Goal: Task Accomplishment & Management: Complete application form

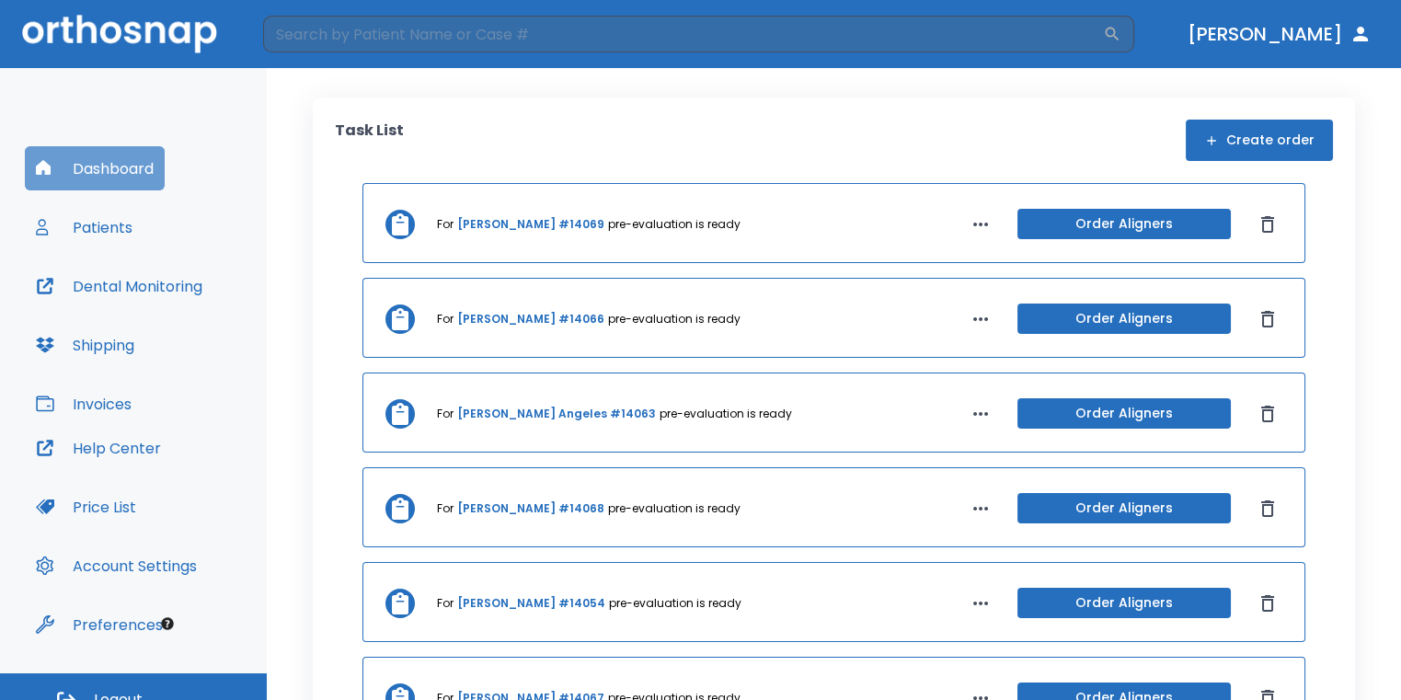
click at [133, 172] on button "Dashboard" at bounding box center [95, 168] width 140 height 44
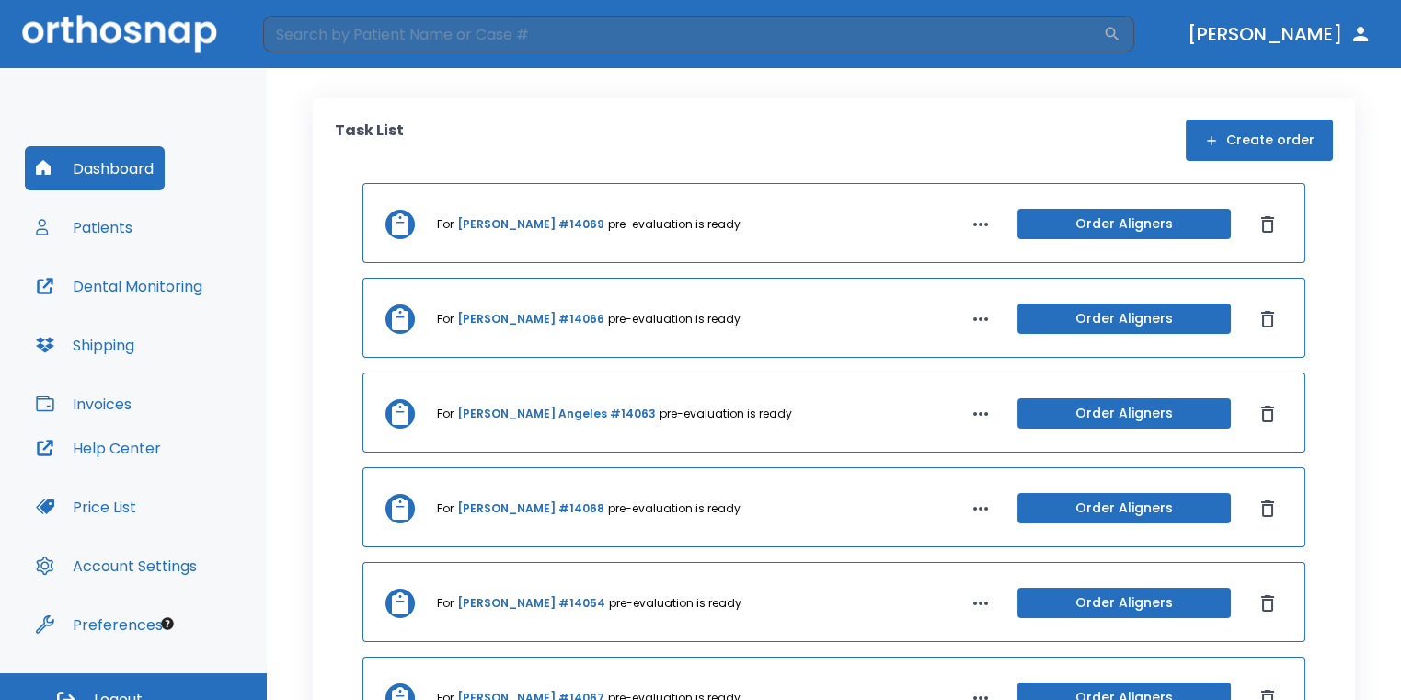
click at [133, 172] on button "Dashboard" at bounding box center [95, 168] width 140 height 44
click at [1256, 147] on button "Create order" at bounding box center [1259, 140] width 147 height 41
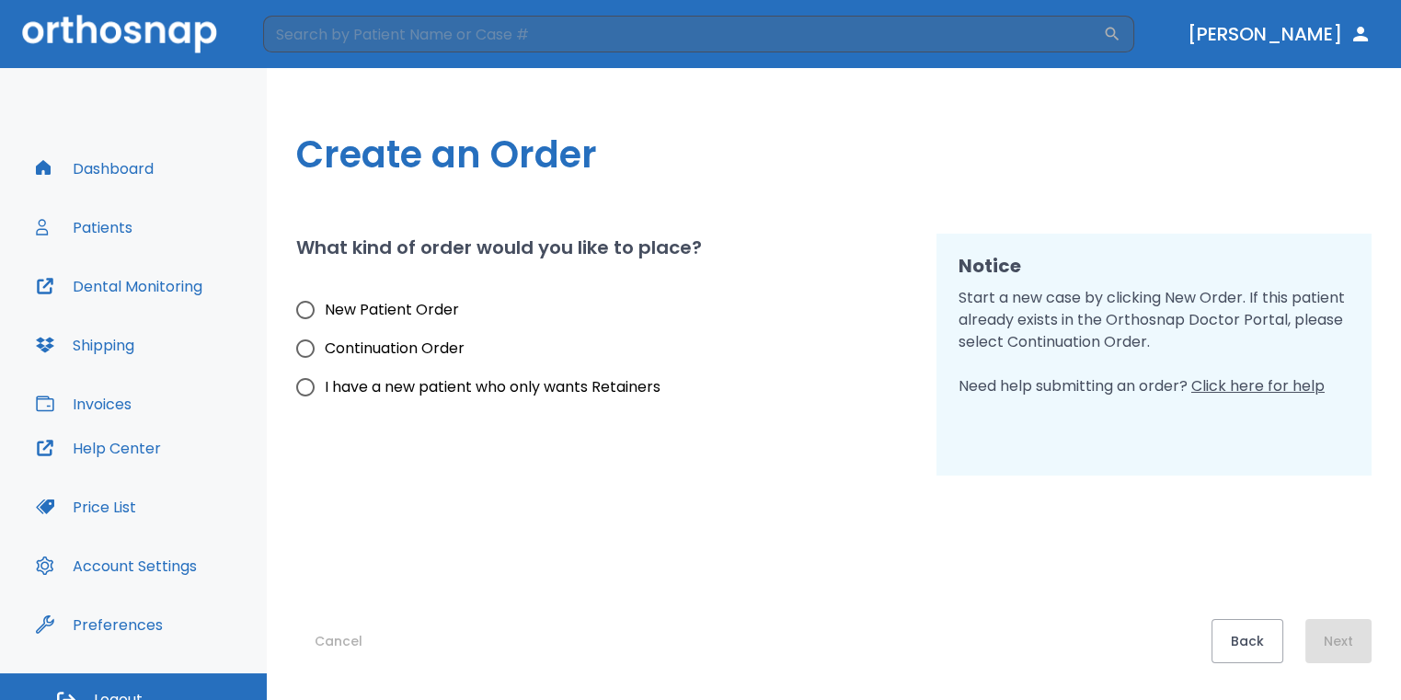
click at [452, 298] on label "New Patient Order" at bounding box center [473, 310] width 374 height 39
click at [325, 298] on input "New Patient Order" at bounding box center [305, 310] width 39 height 39
radio input "true"
click at [1345, 671] on div "Create an Order What kind of order would you like to place? New Patient Order C…" at bounding box center [834, 384] width 1134 height 632
click at [1345, 658] on button "Next" at bounding box center [1338, 641] width 66 height 44
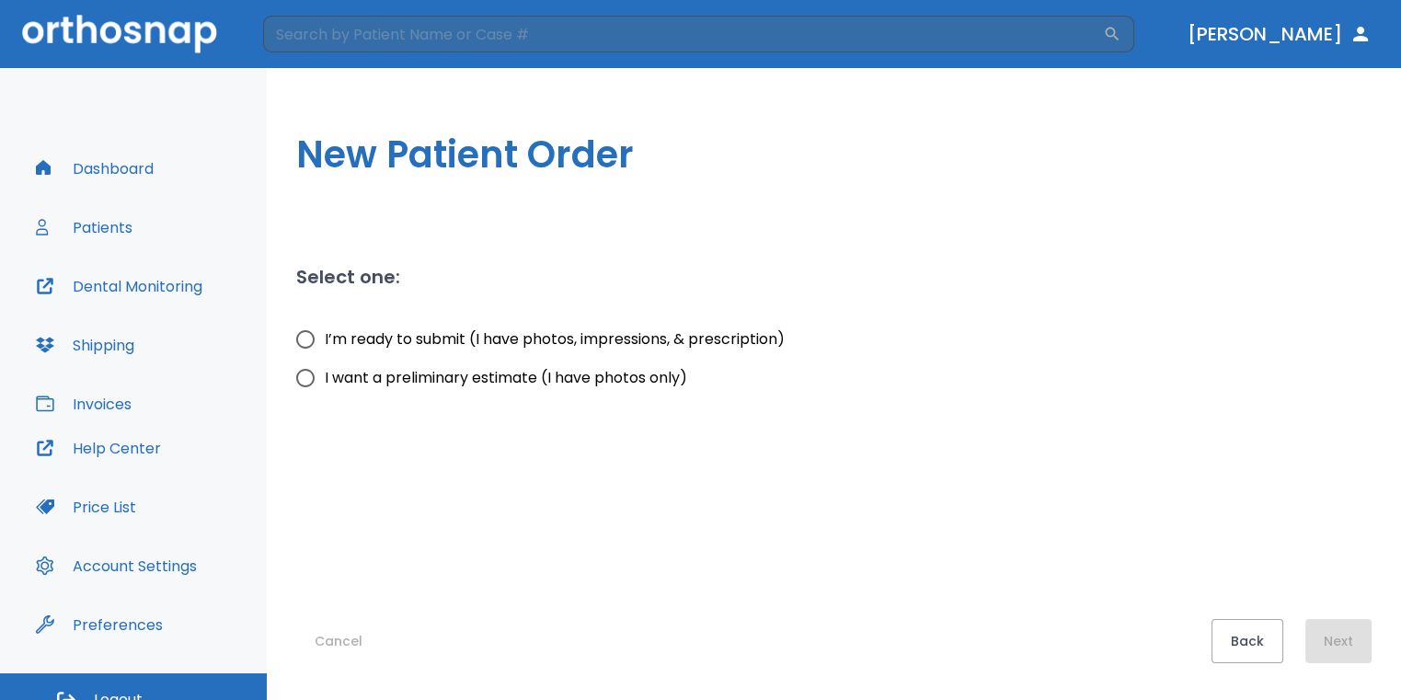
click at [319, 376] on input "I want a preliminary estimate (I have photos only)" at bounding box center [305, 378] width 39 height 39
radio input "true"
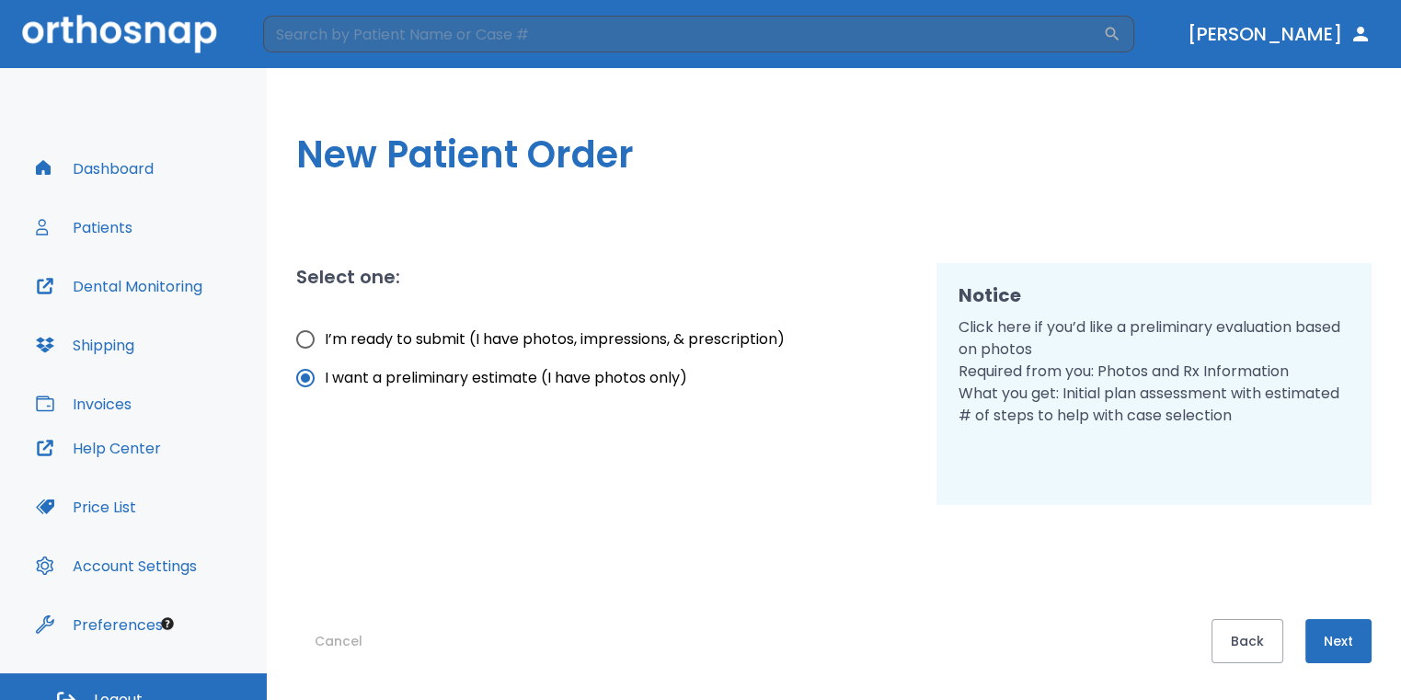
click at [1321, 634] on button "Next" at bounding box center [1338, 641] width 66 height 44
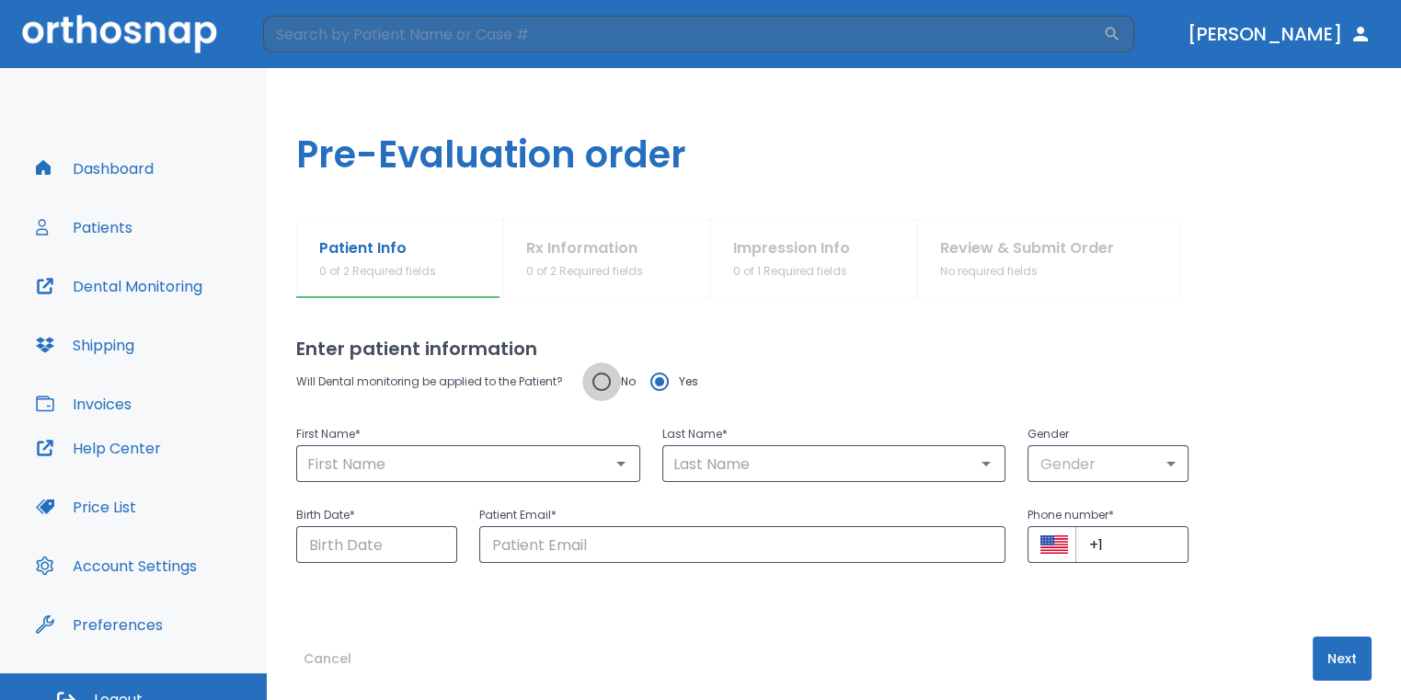
click at [591, 388] on input "No" at bounding box center [601, 381] width 39 height 39
radio input "true"
click at [610, 458] on icon "Open" at bounding box center [621, 464] width 22 height 22
click at [582, 461] on input "text" at bounding box center [468, 464] width 333 height 26
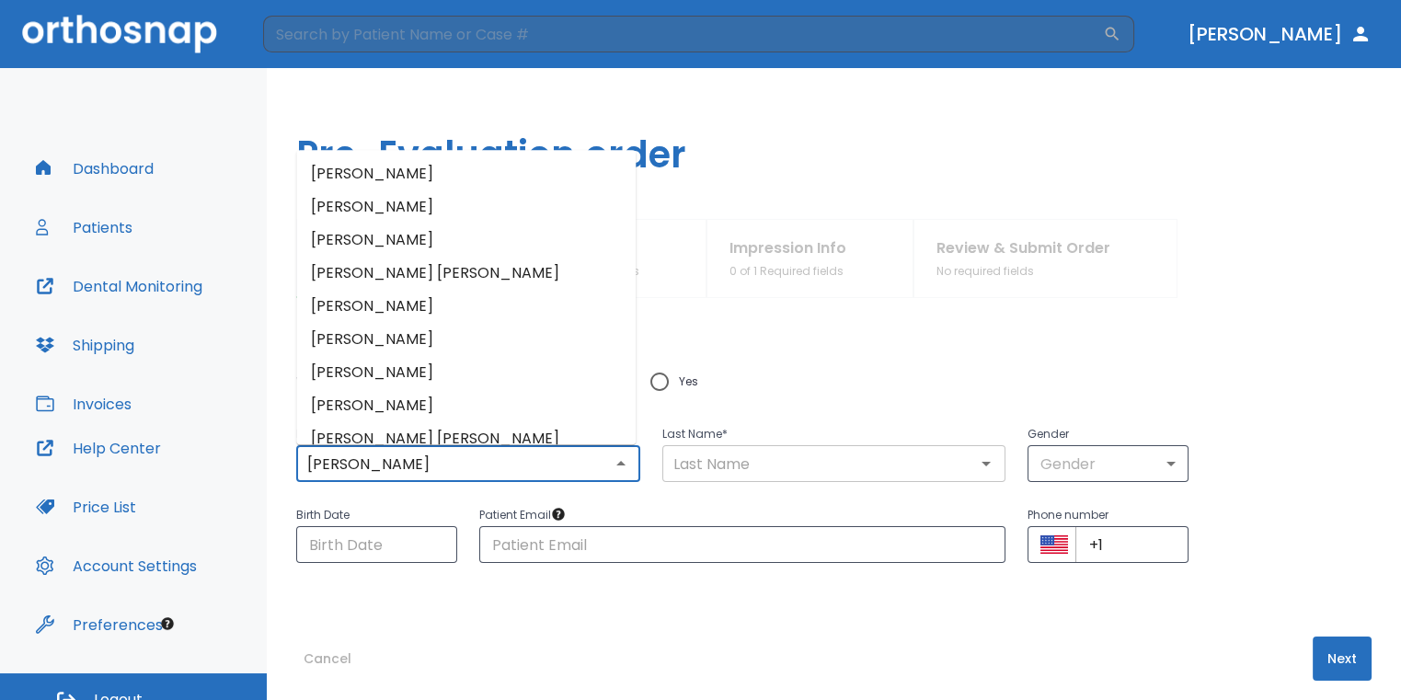
type input "[PERSON_NAME]"
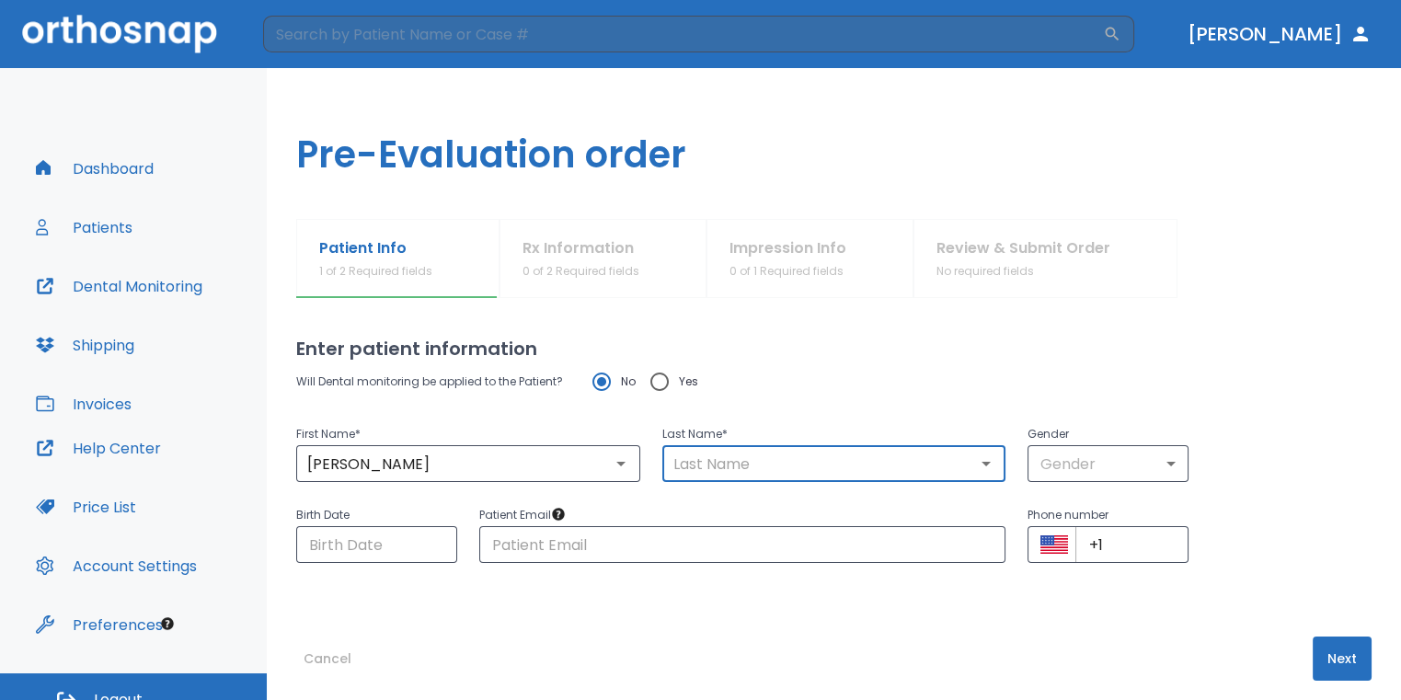
click at [808, 463] on input "text" at bounding box center [834, 464] width 333 height 26
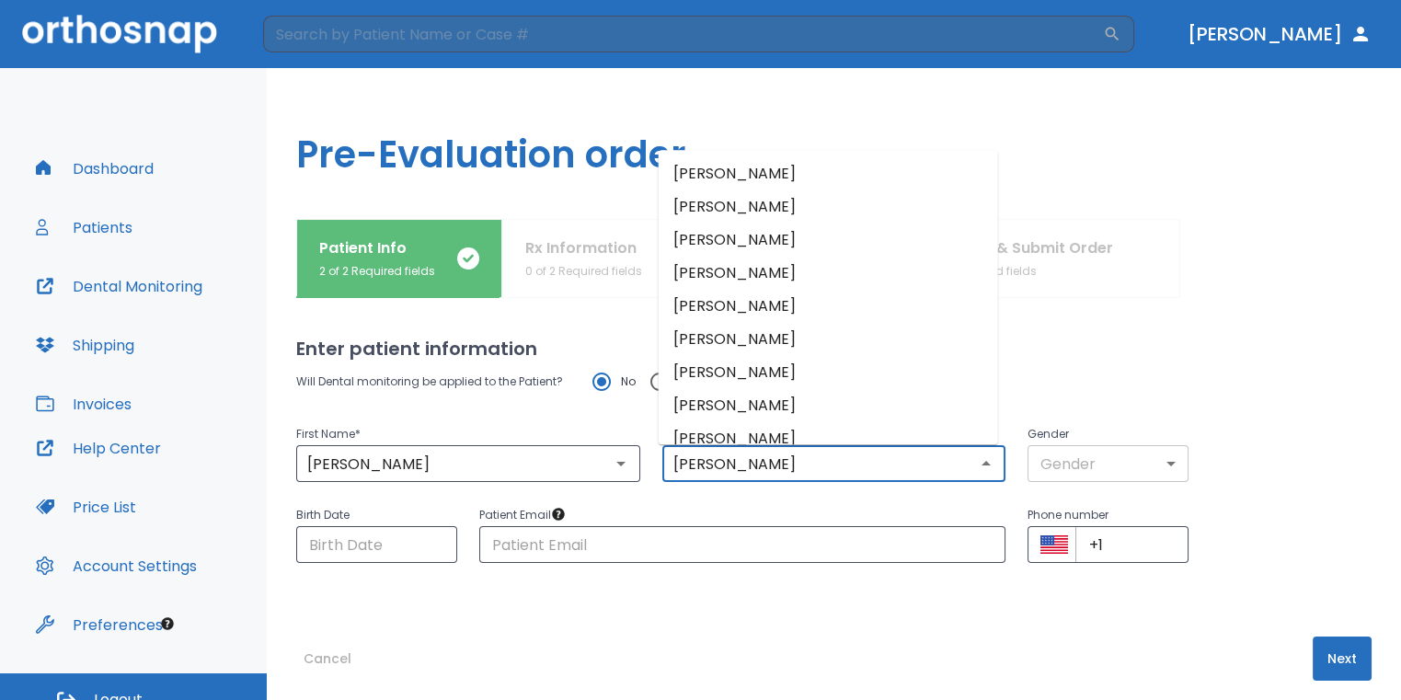
type input "[PERSON_NAME]"
click at [1141, 463] on body "​ [PERSON_NAME] Dashboard Patients Dental Monitoring Shipping Invoices Help Cen…" at bounding box center [700, 350] width 1401 height 700
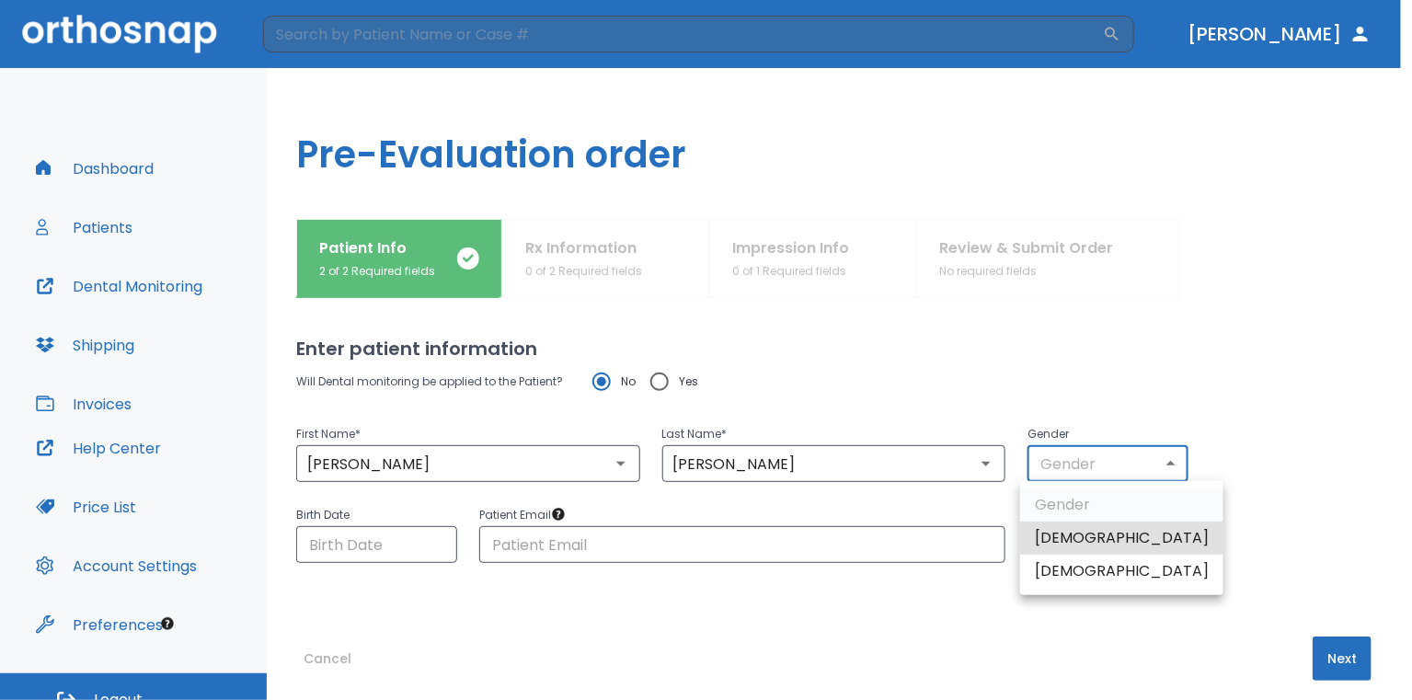
click at [1107, 547] on li "[DEMOGRAPHIC_DATA]" at bounding box center [1121, 538] width 203 height 33
type input "1"
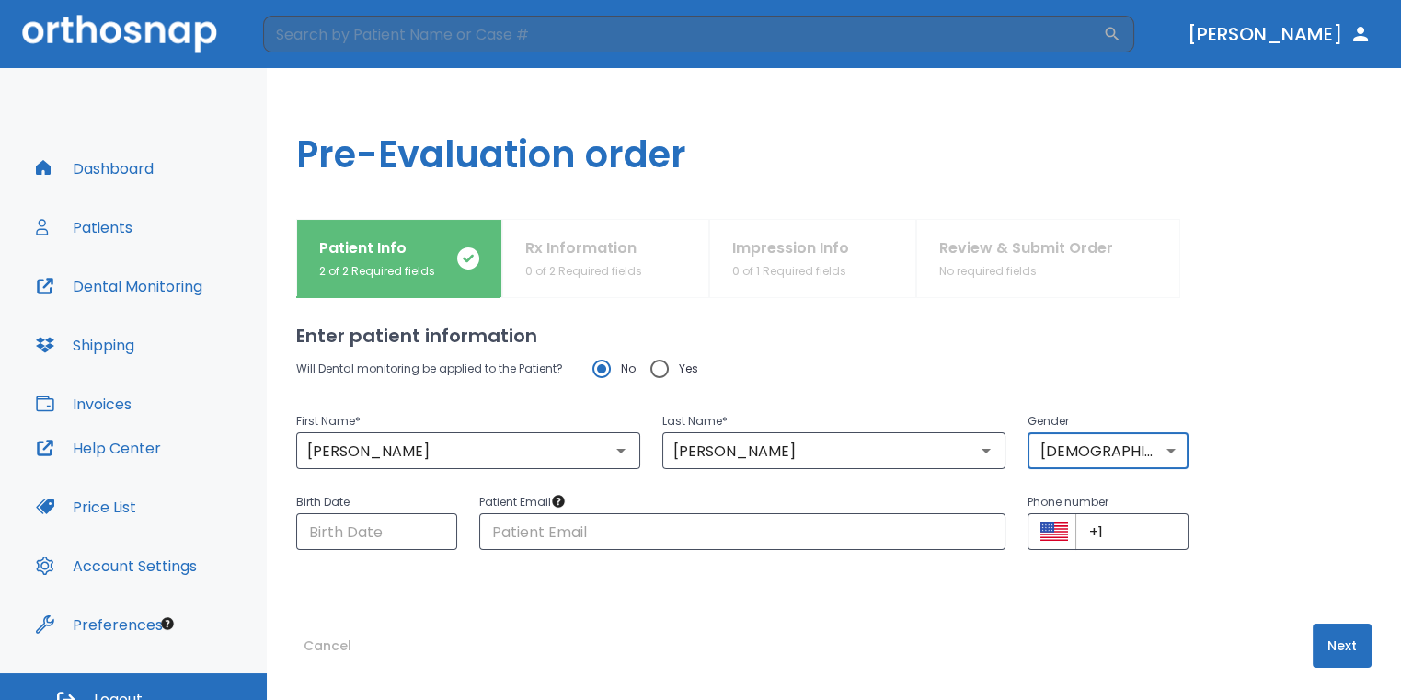
scroll to position [17, 0]
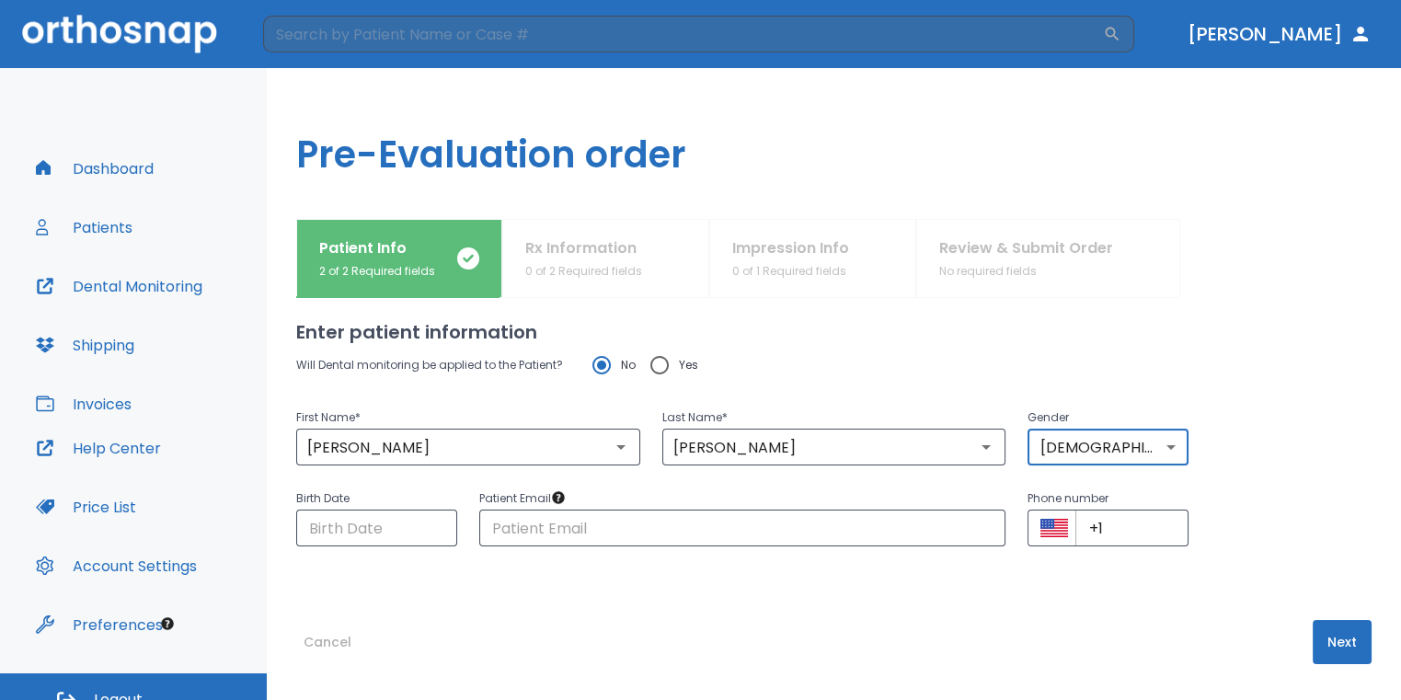
click at [1319, 641] on button "Next" at bounding box center [1342, 642] width 59 height 44
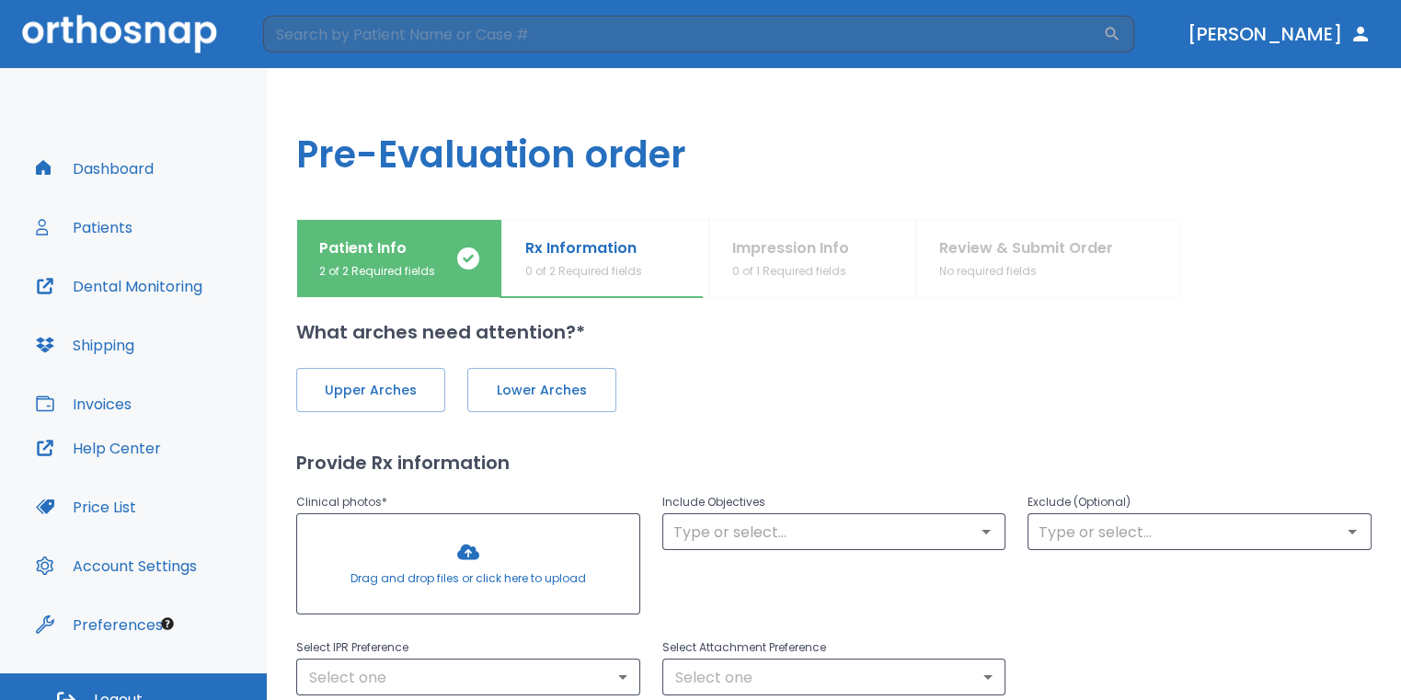
scroll to position [0, 0]
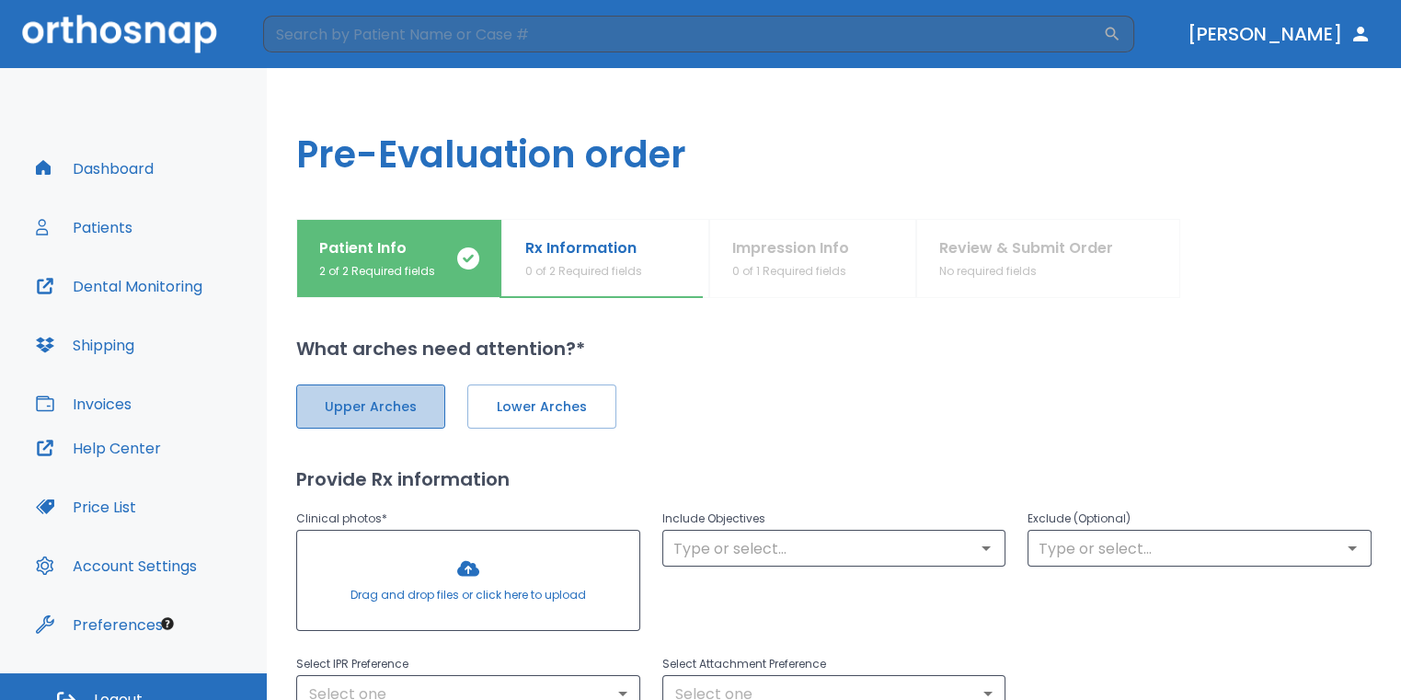
drag, startPoint x: 386, startPoint y: 408, endPoint x: 450, endPoint y: 407, distance: 63.5
click at [386, 407] on span "Upper Arches" at bounding box center [370, 406] width 110 height 19
click at [482, 405] on button "Lower Arches" at bounding box center [539, 406] width 149 height 44
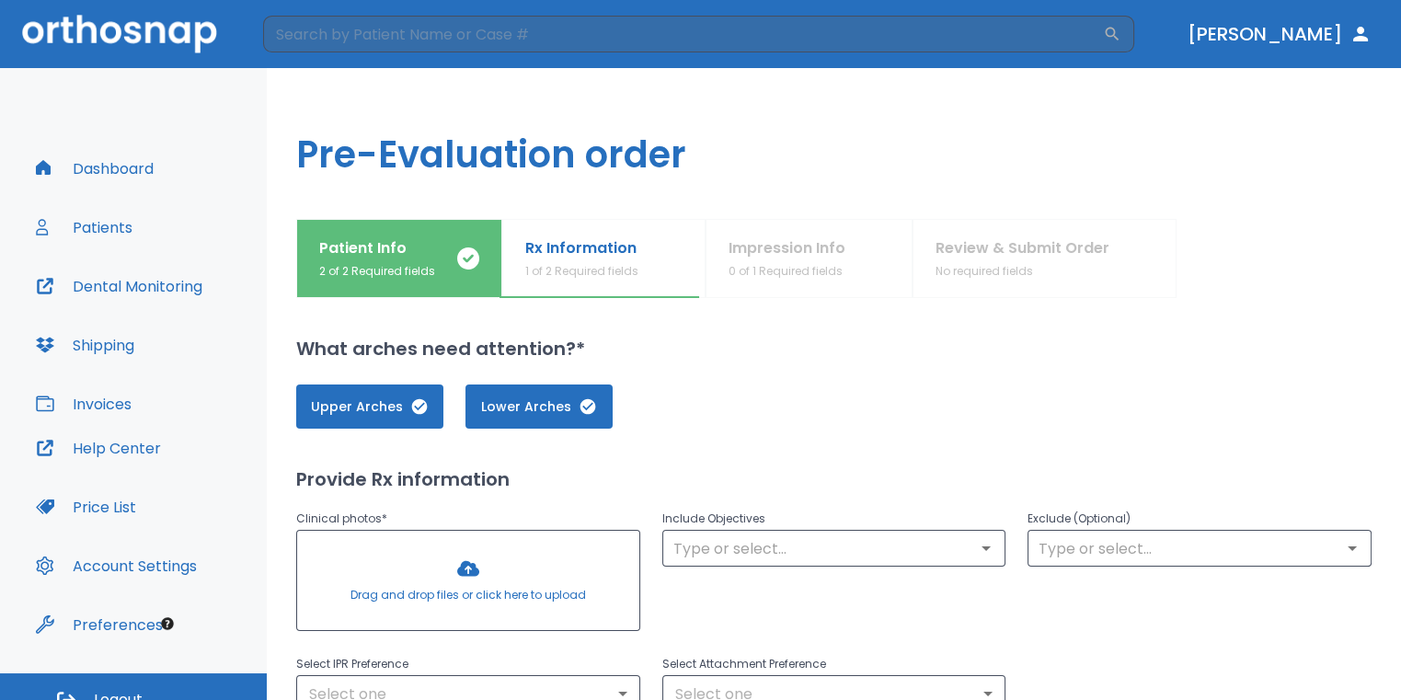
click at [478, 556] on div at bounding box center [468, 580] width 342 height 99
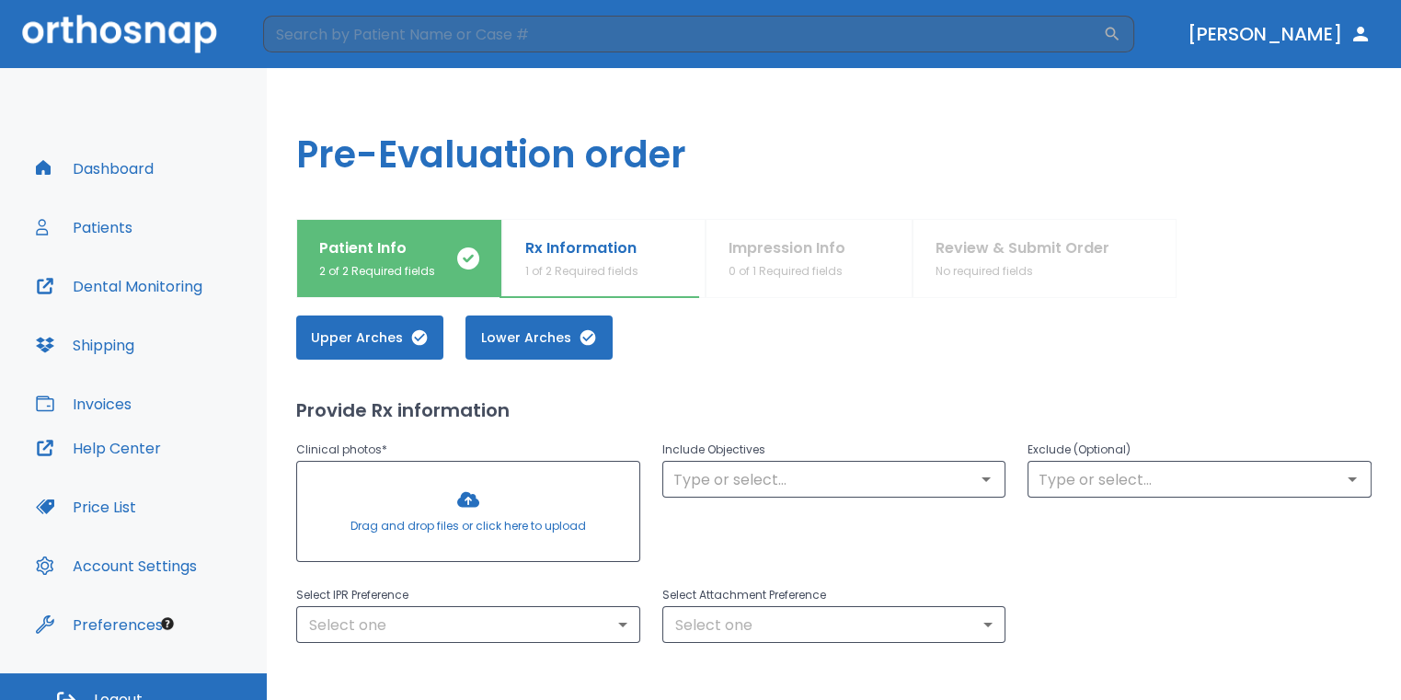
scroll to position [92, 0]
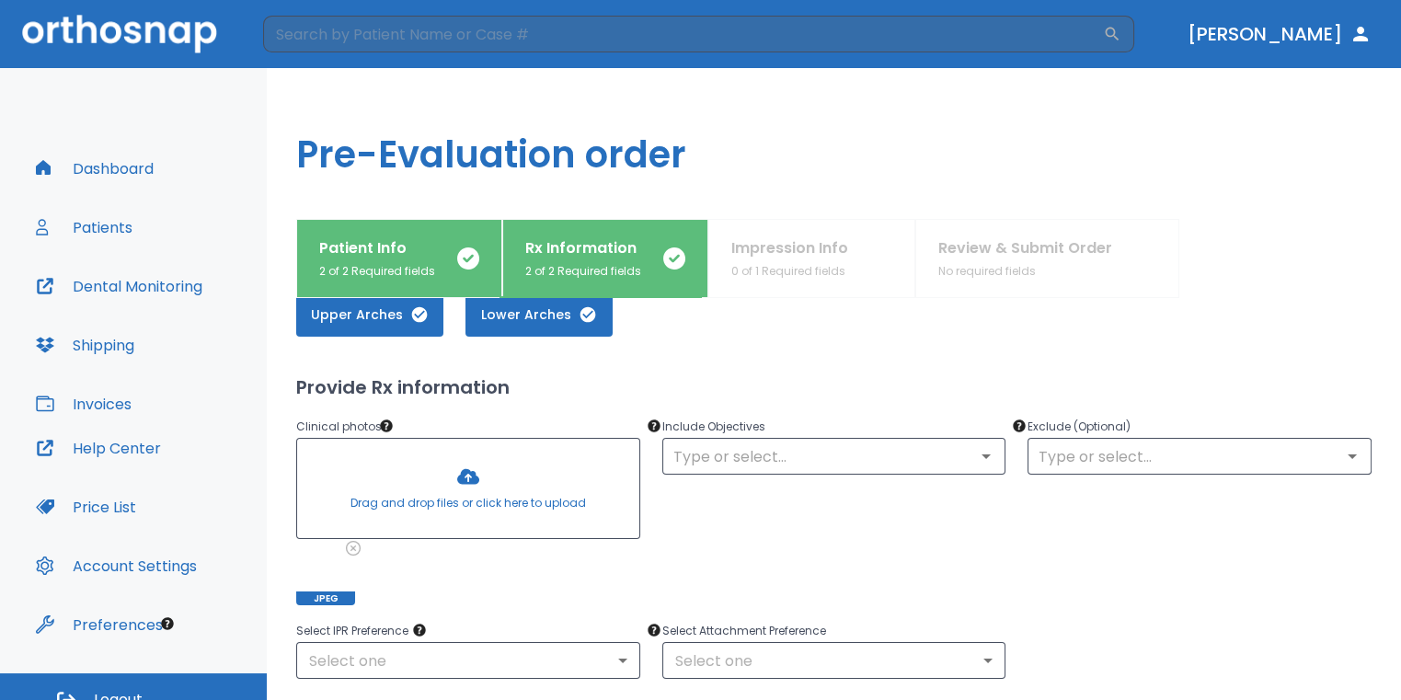
click at [473, 512] on div at bounding box center [468, 488] width 342 height 99
click at [498, 477] on div at bounding box center [468, 488] width 342 height 99
click at [468, 464] on div at bounding box center [468, 488] width 342 height 99
click at [482, 499] on div at bounding box center [468, 488] width 342 height 99
click at [471, 492] on div at bounding box center [468, 488] width 342 height 99
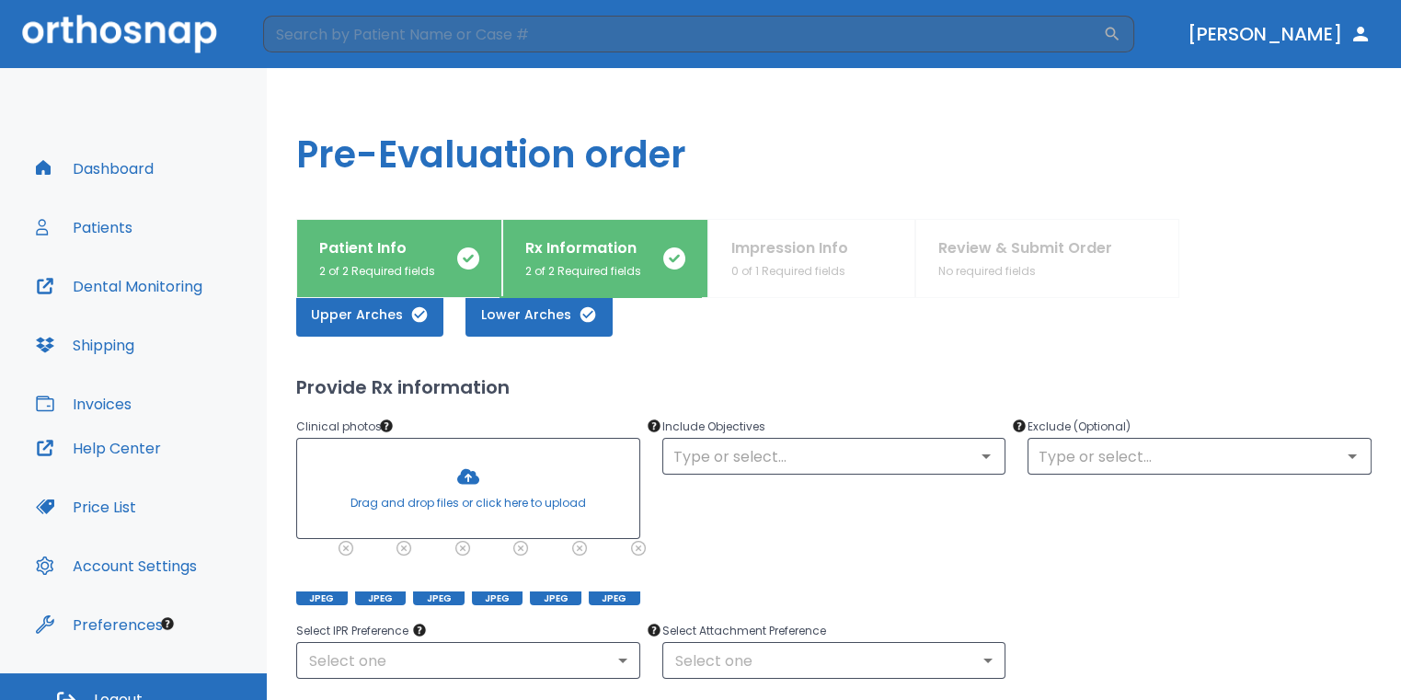
click at [487, 497] on div at bounding box center [468, 488] width 342 height 99
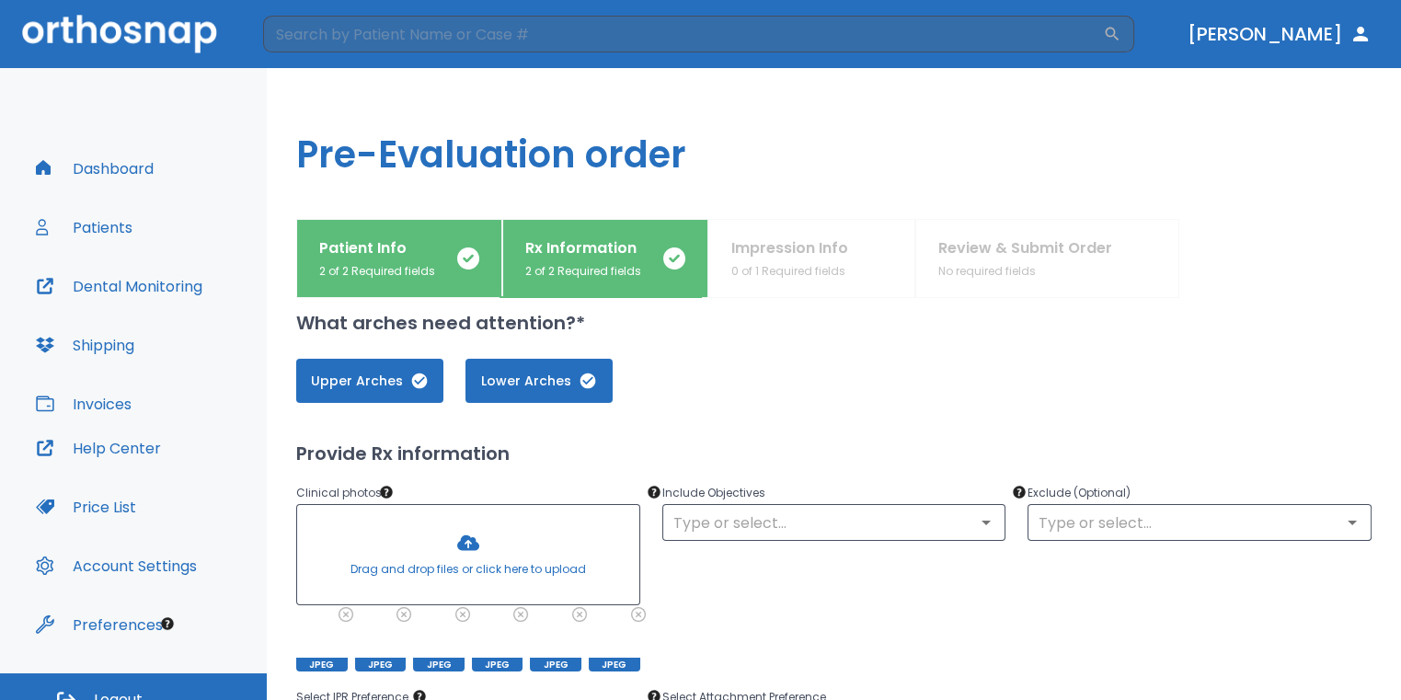
scroll to position [0, 0]
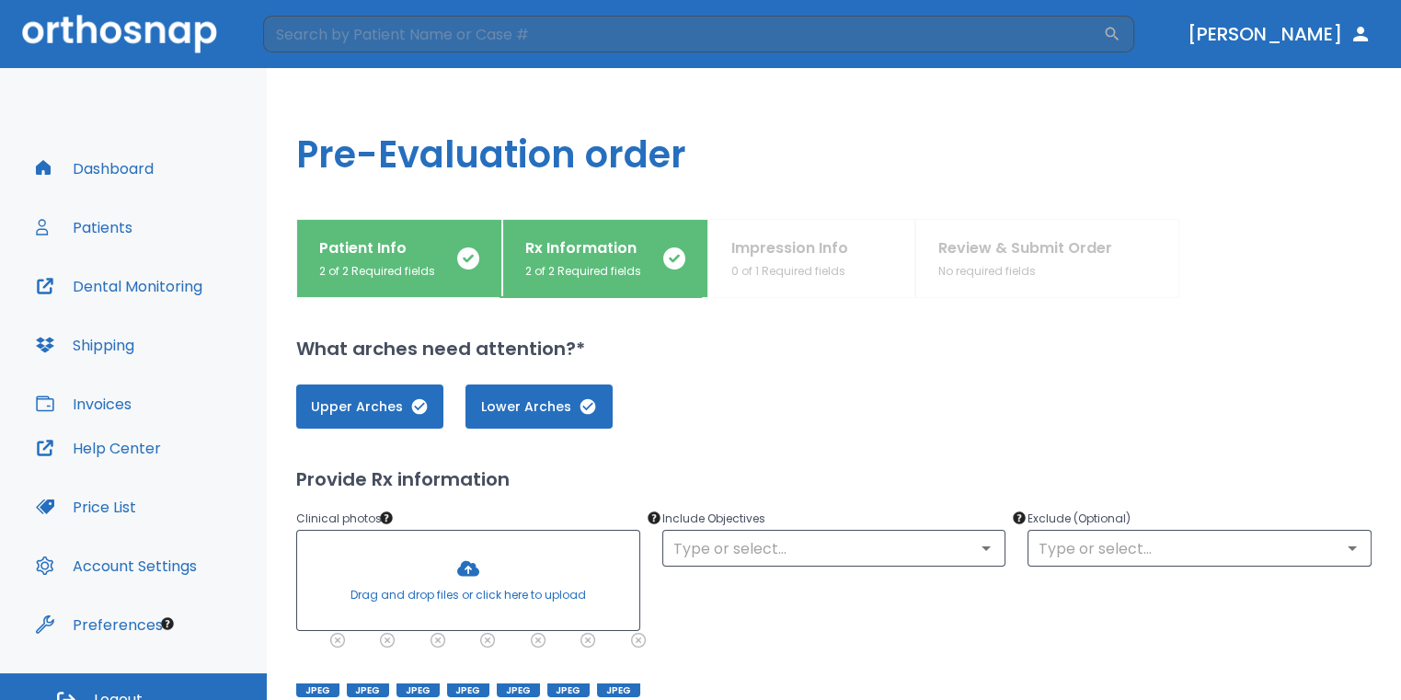
click at [441, 560] on div at bounding box center [468, 580] width 342 height 99
click at [483, 561] on div at bounding box center [468, 580] width 342 height 99
click at [482, 544] on div at bounding box center [468, 580] width 342 height 99
click at [510, 566] on div at bounding box center [468, 580] width 342 height 99
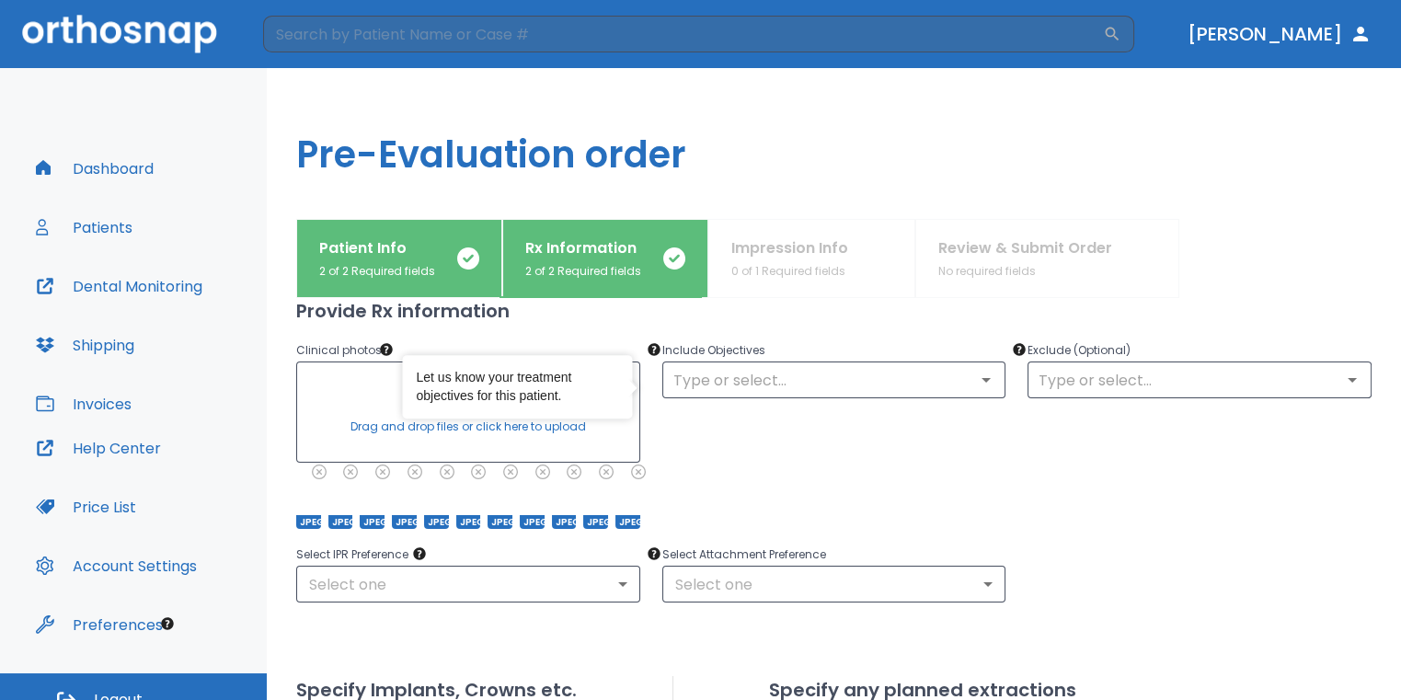
scroll to position [184, 0]
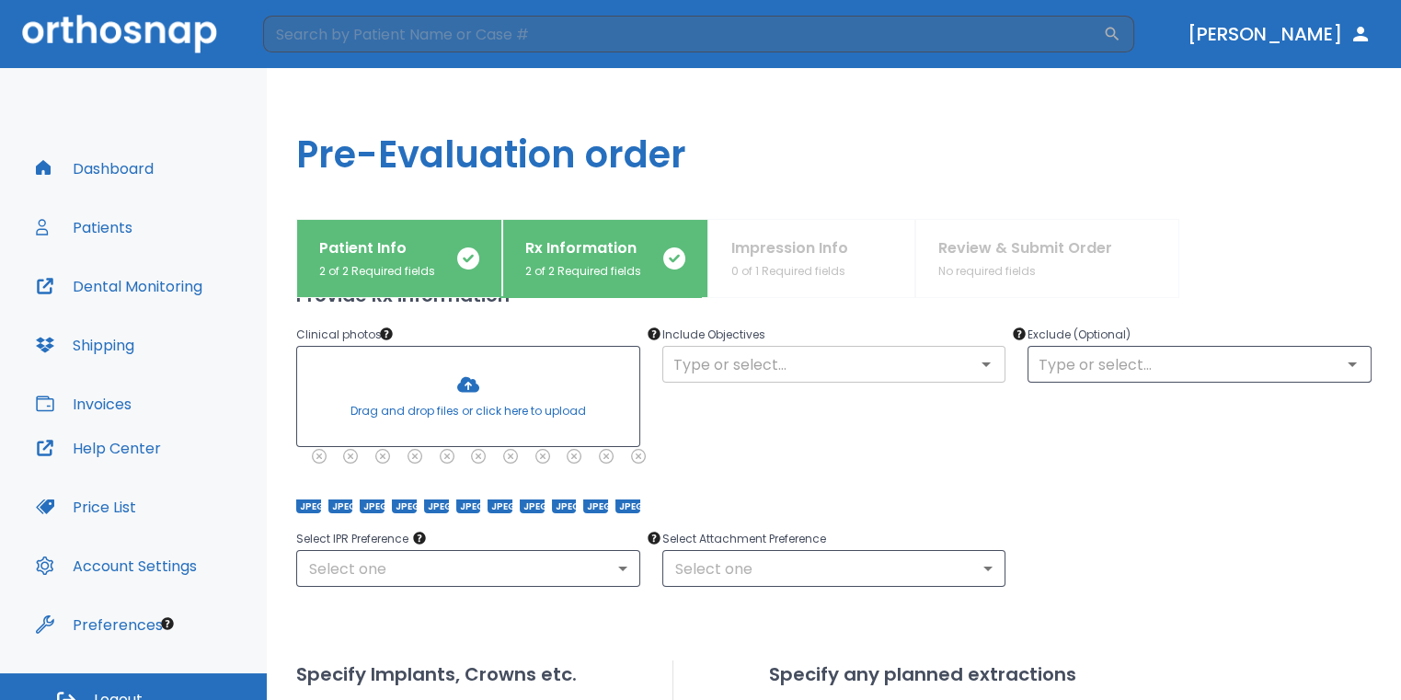
click at [775, 358] on input "text" at bounding box center [834, 364] width 333 height 26
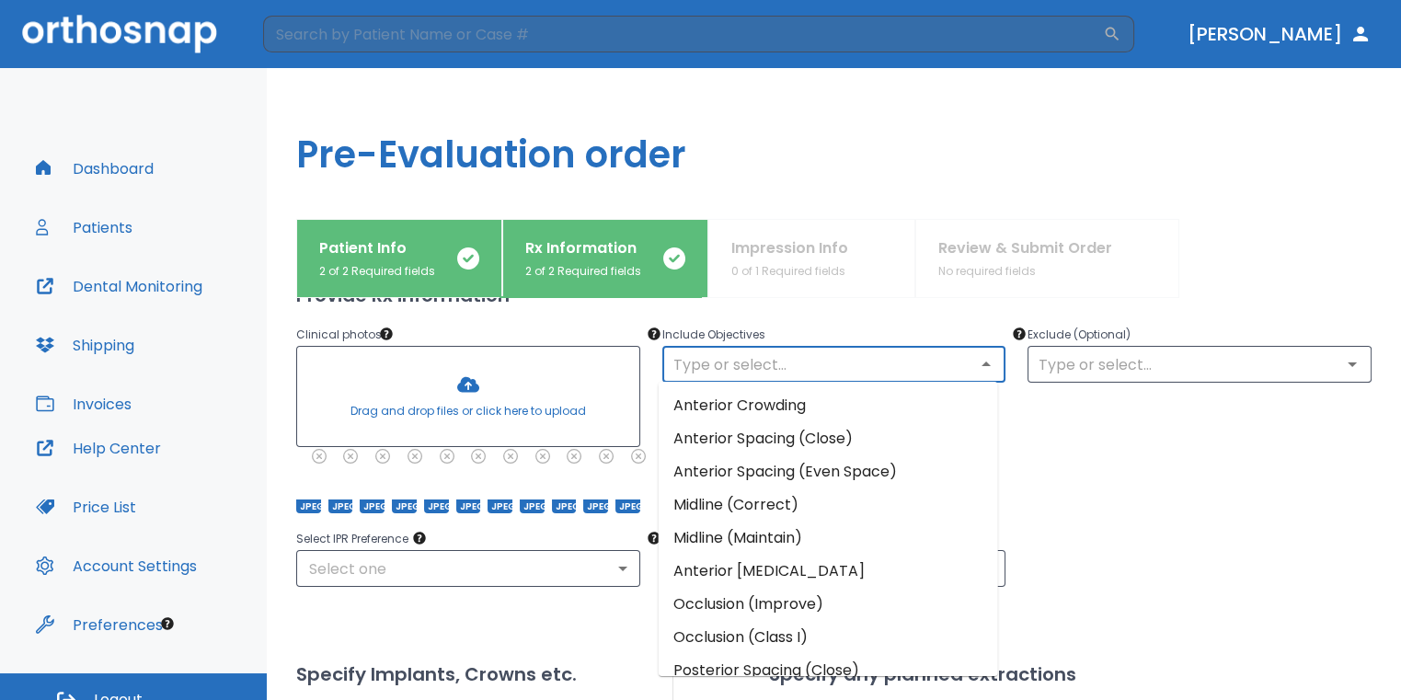
click at [780, 404] on li "Anterior Crowding" at bounding box center [828, 405] width 339 height 33
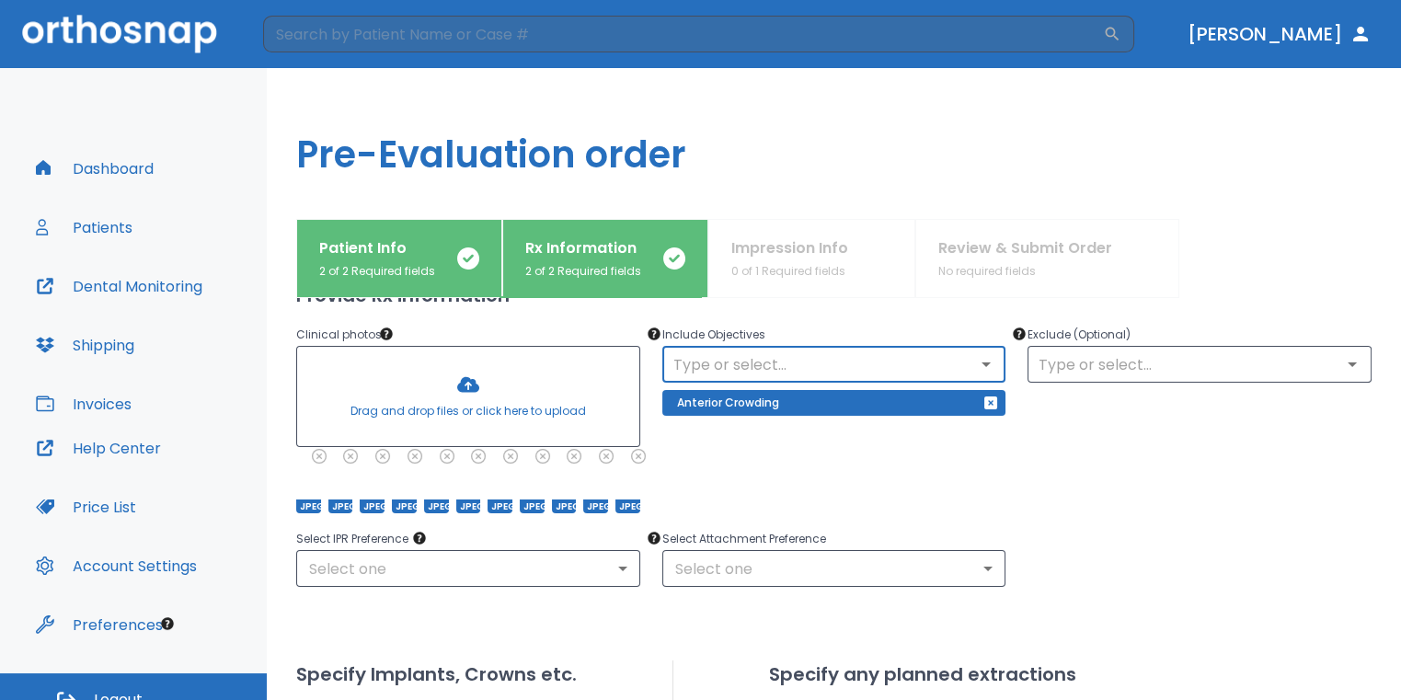
click at [1075, 346] on div "​" at bounding box center [1199, 364] width 344 height 37
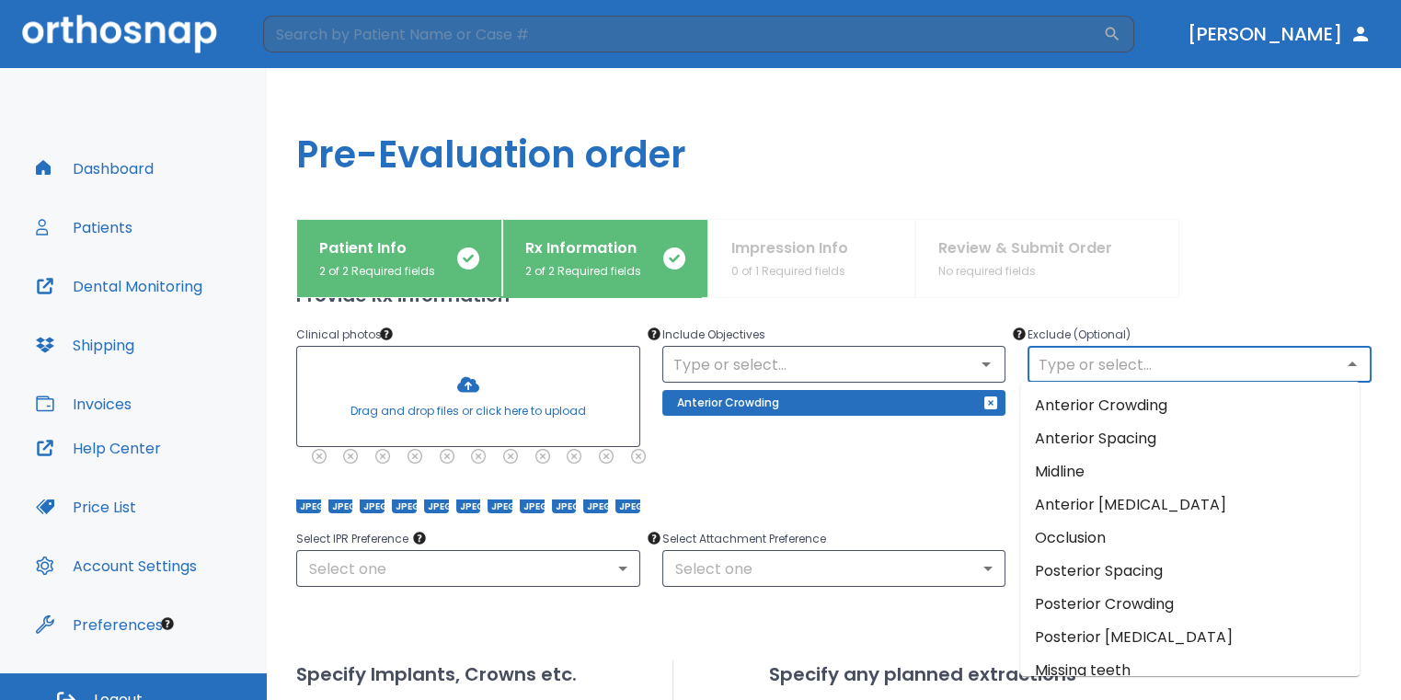
click at [1076, 370] on input "text" at bounding box center [1199, 364] width 333 height 26
click at [1084, 398] on li "Anterior Crowding" at bounding box center [1189, 405] width 339 height 33
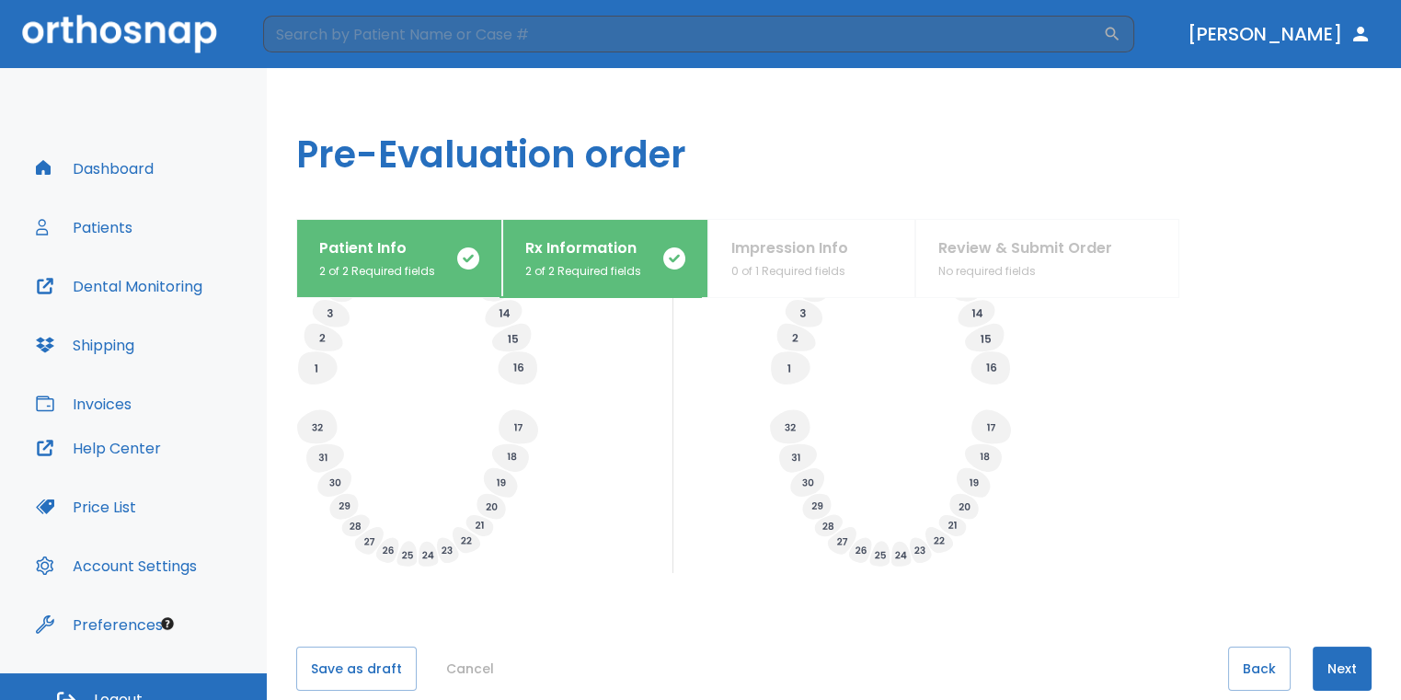
scroll to position [721, 0]
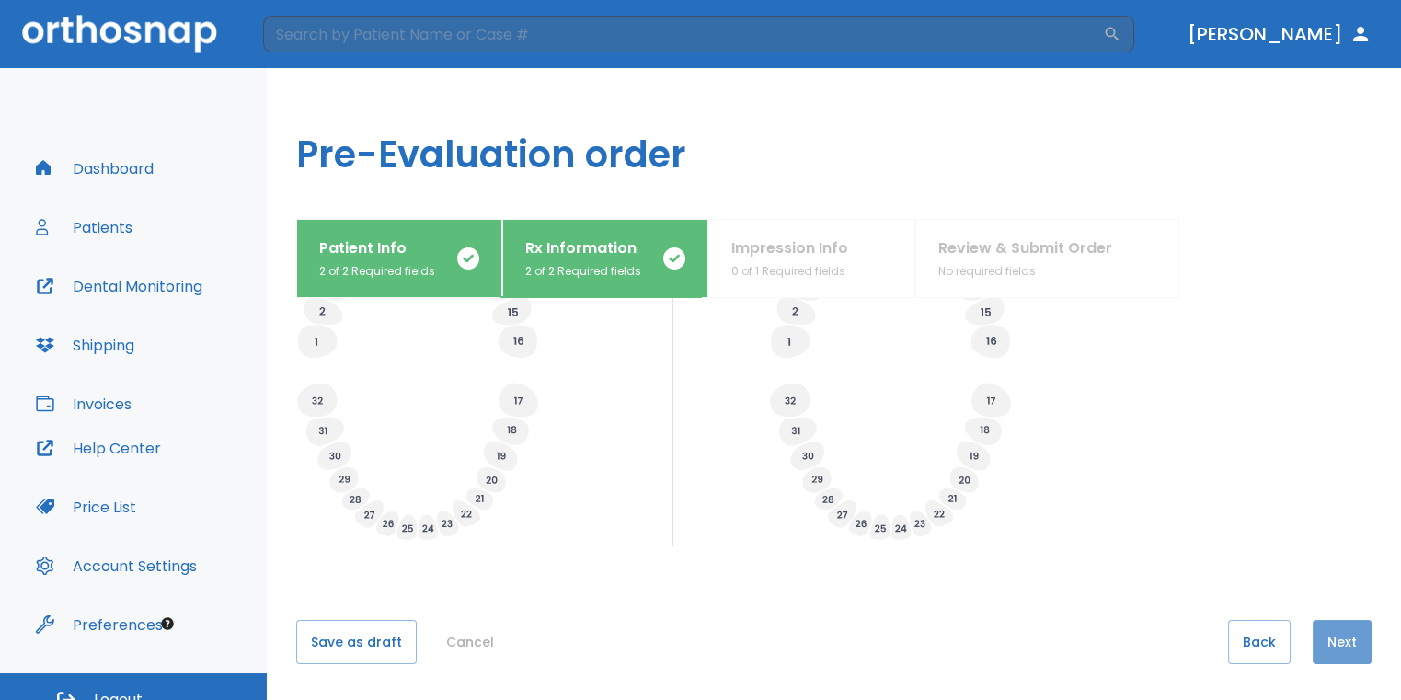
click at [1336, 645] on button "Next" at bounding box center [1342, 642] width 59 height 44
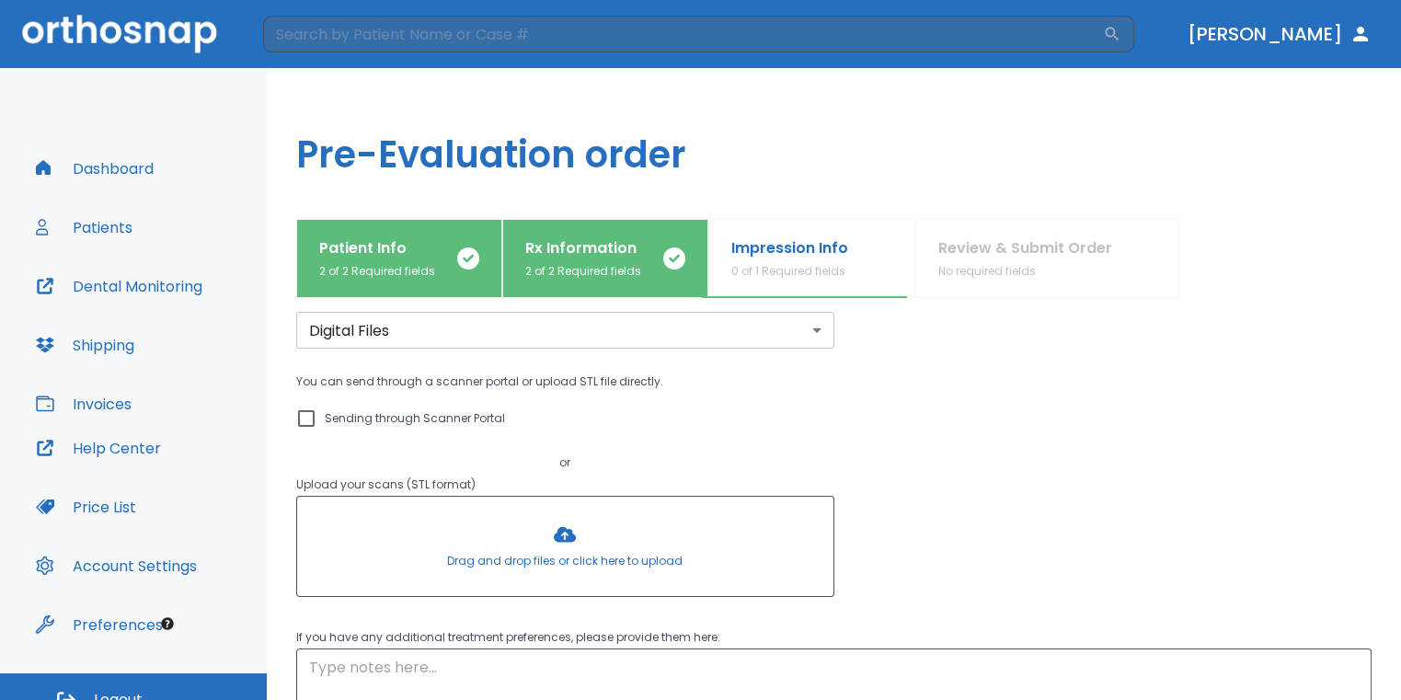
scroll to position [225, 0]
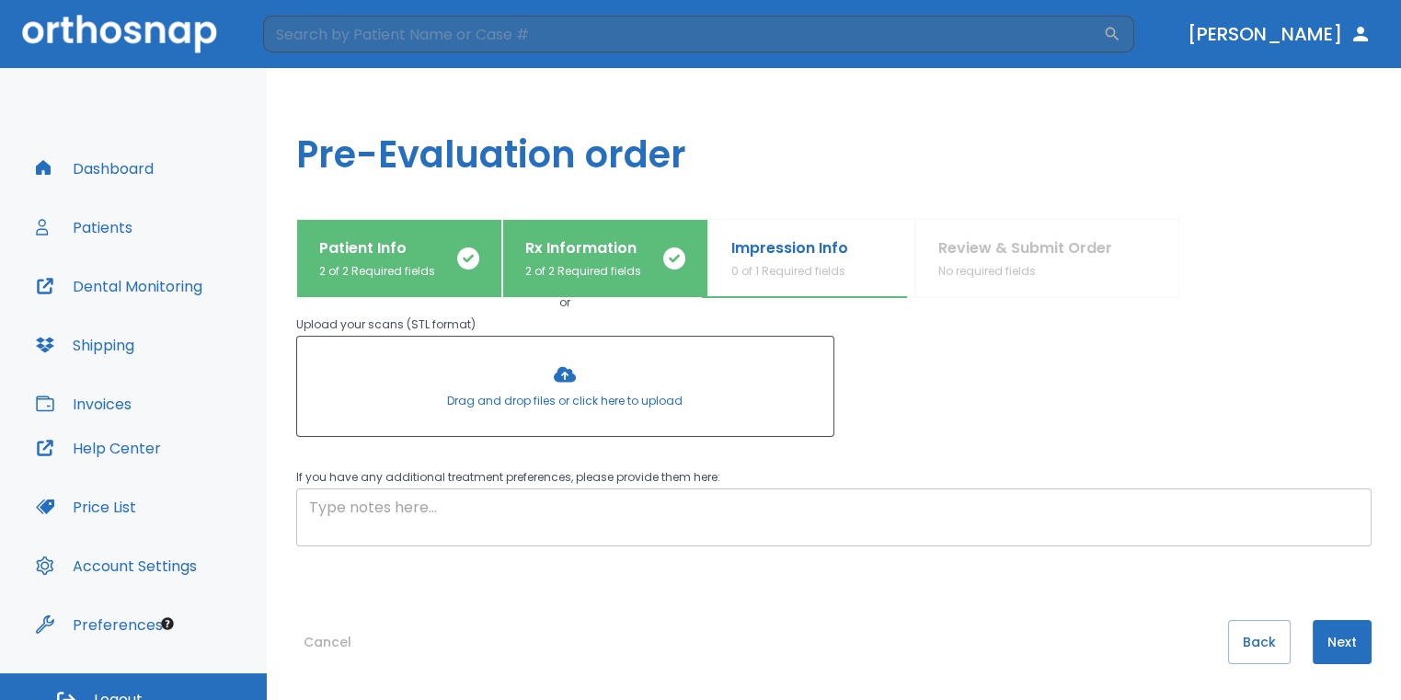
click at [614, 523] on textarea at bounding box center [833, 518] width 1049 height 42
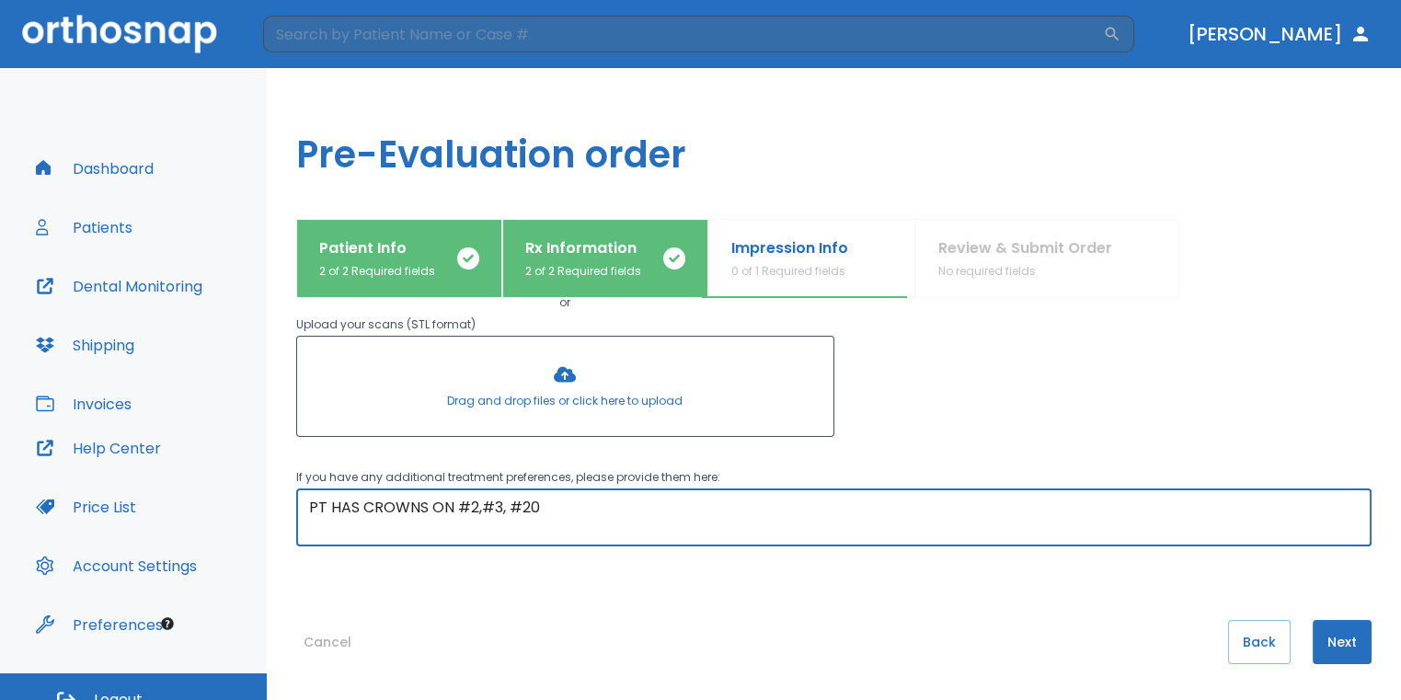
type textarea "PT HAS CROWNS ON #2,#3, #20"
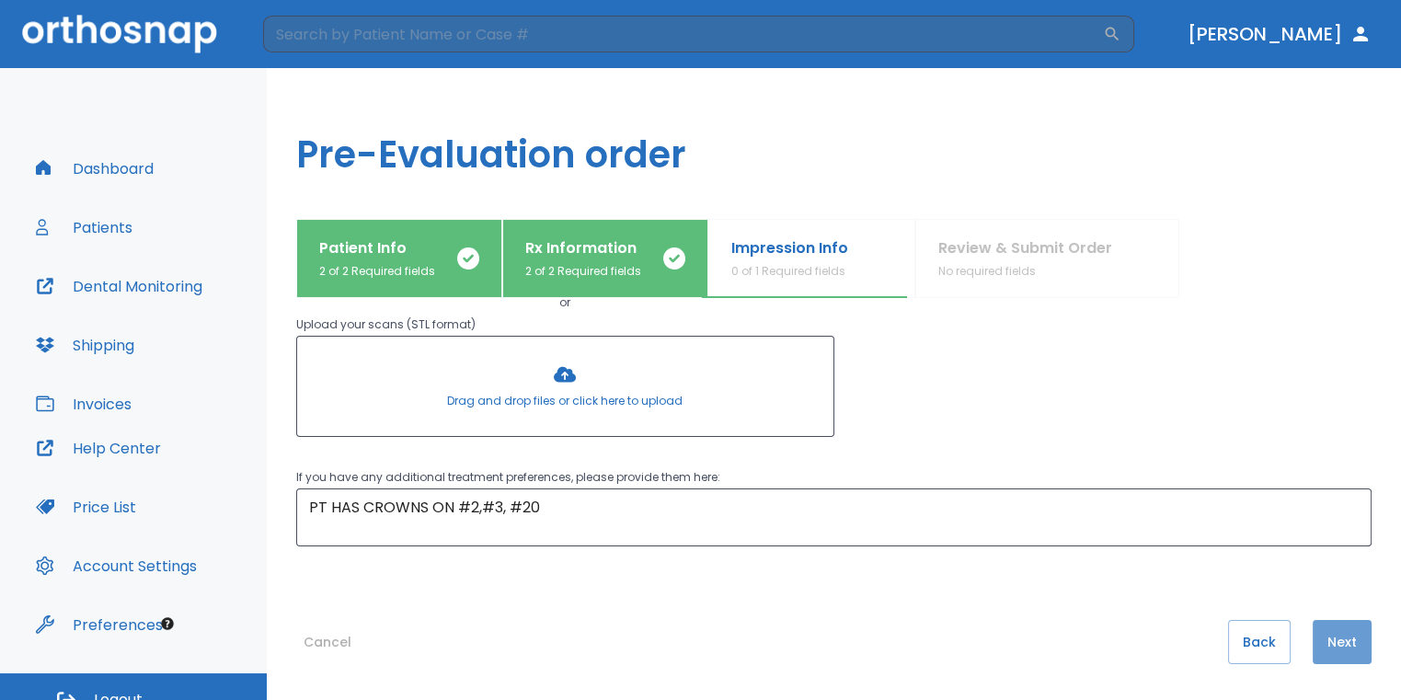
click at [1350, 644] on button "Next" at bounding box center [1342, 642] width 59 height 44
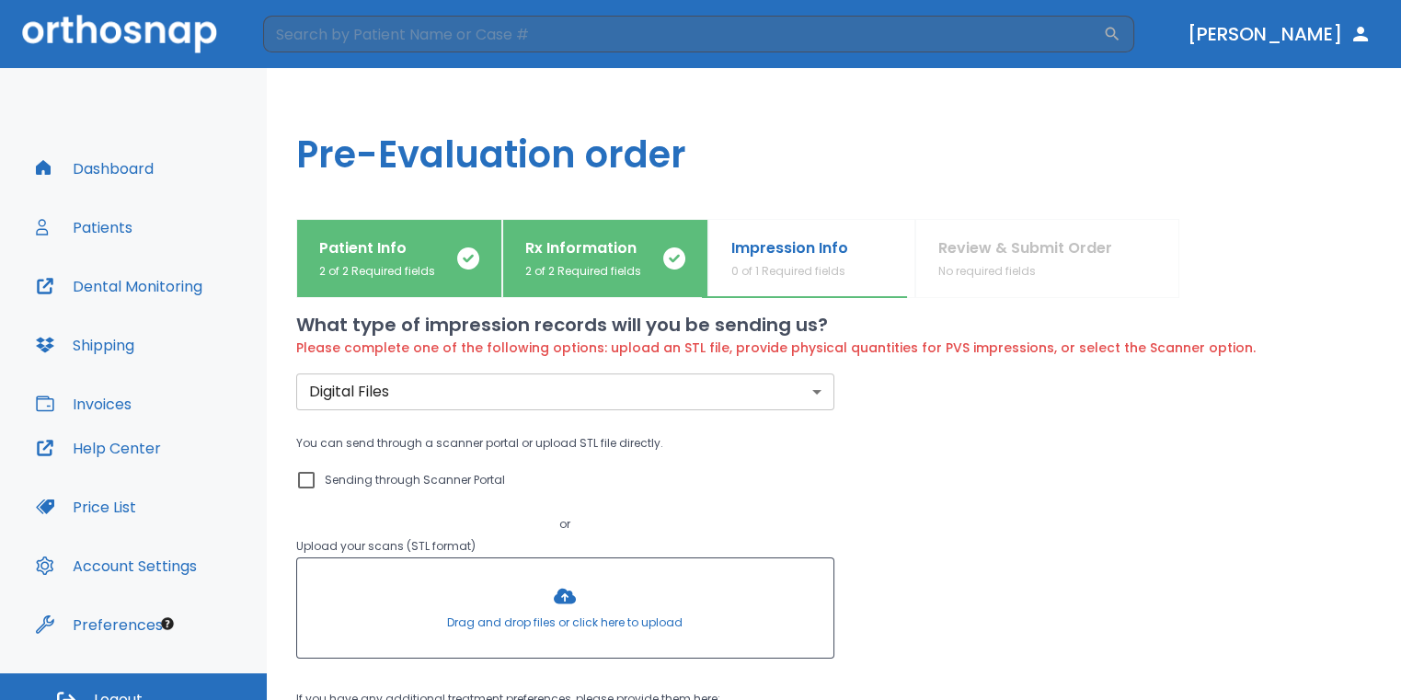
scroll to position [0, 0]
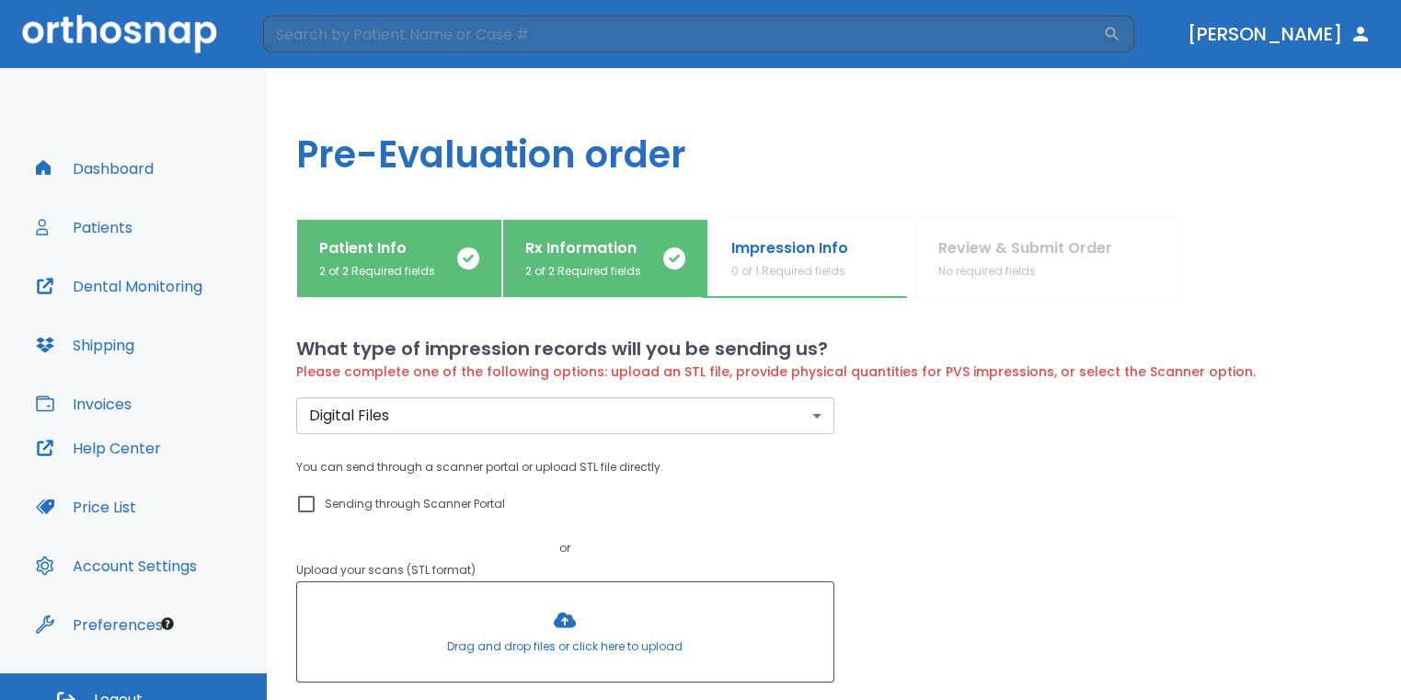
click at [307, 504] on input "Sending through Scanner Portal" at bounding box center [306, 504] width 22 height 22
checkbox input "true"
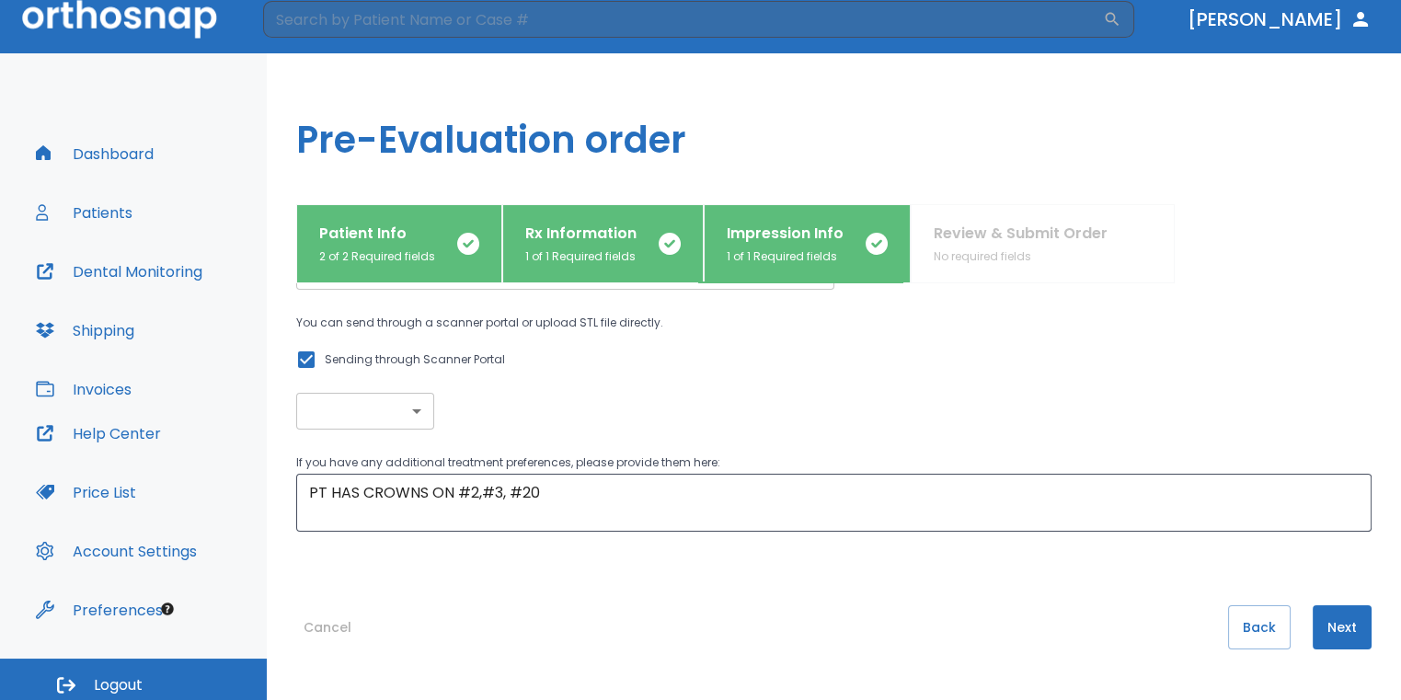
scroll to position [22, 0]
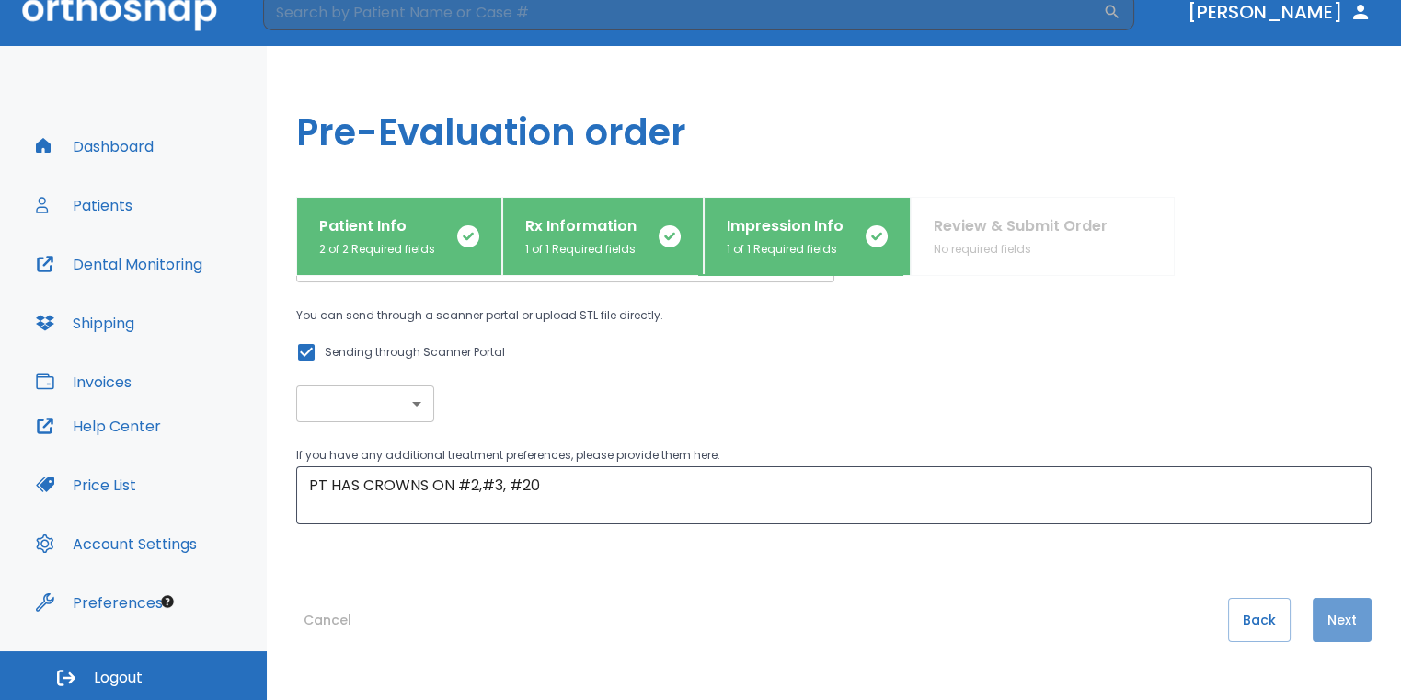
click at [1355, 626] on button "Next" at bounding box center [1342, 620] width 59 height 44
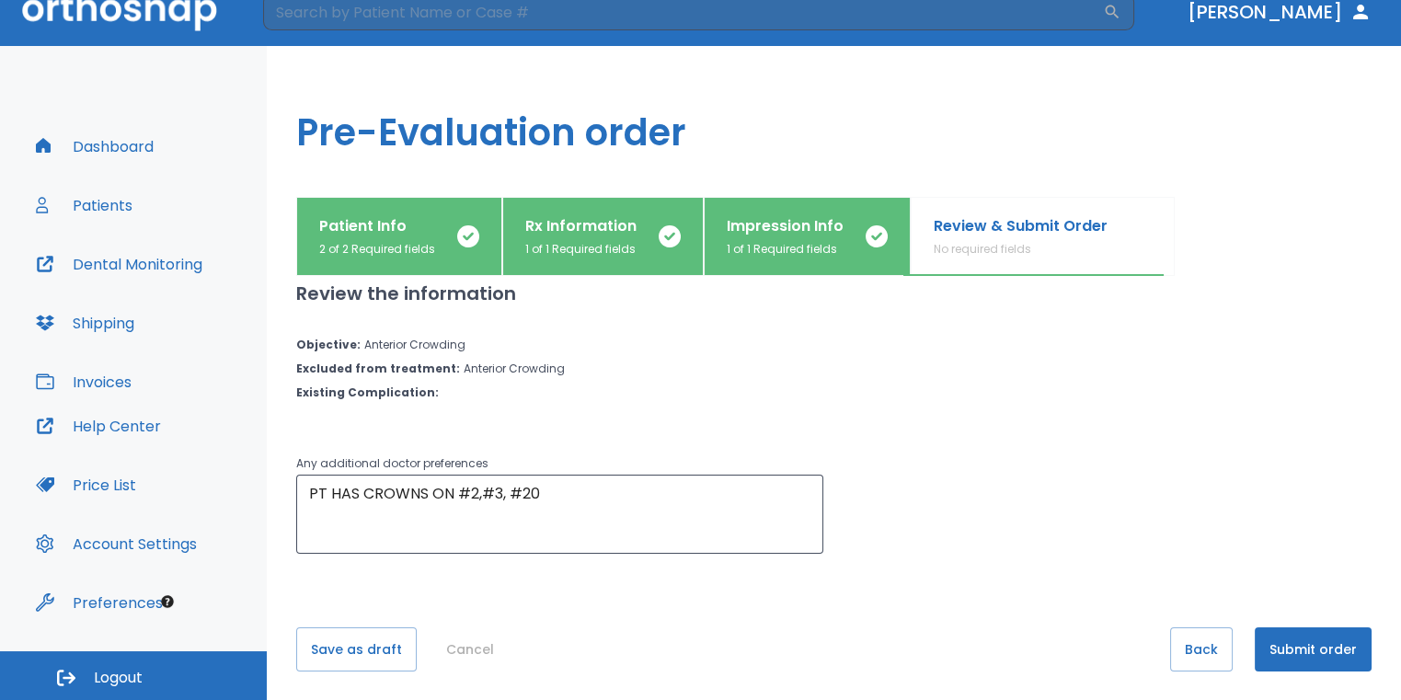
scroll to position [0, 0]
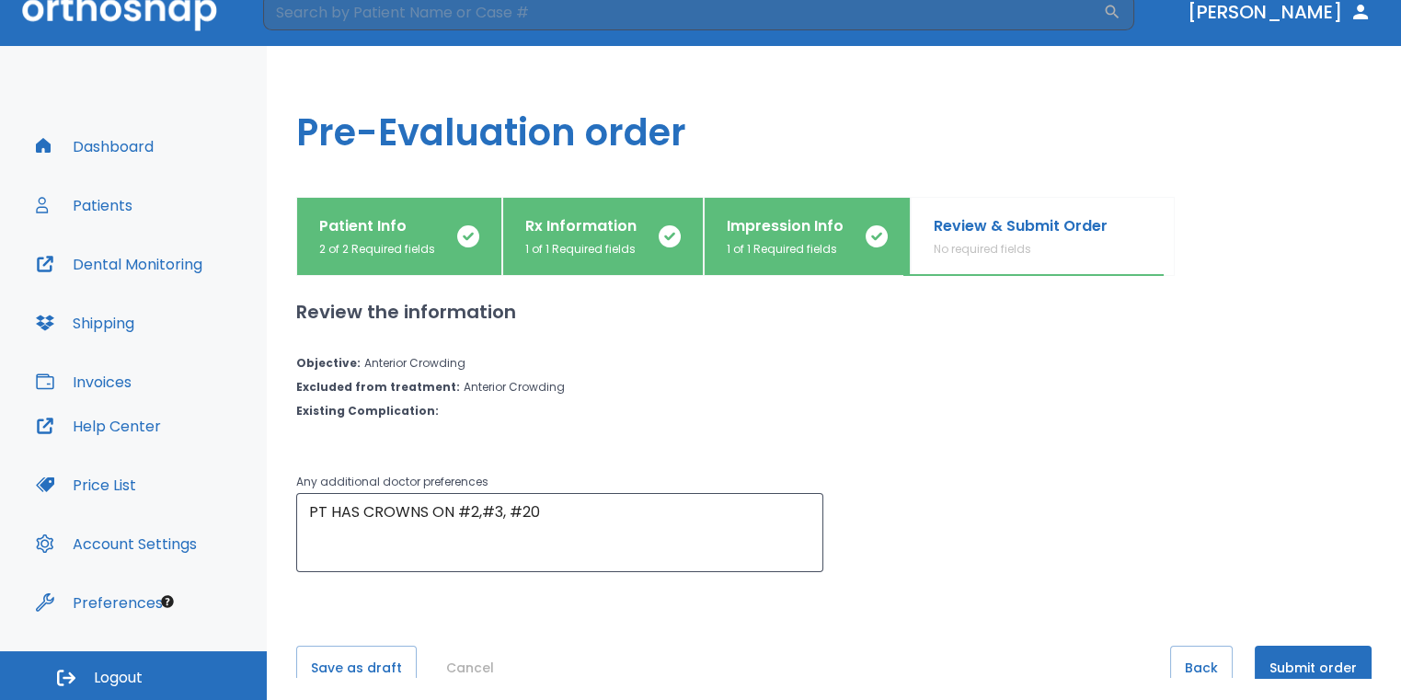
click at [1321, 657] on button "Submit order" at bounding box center [1313, 668] width 117 height 44
